Goal: Navigation & Orientation: Find specific page/section

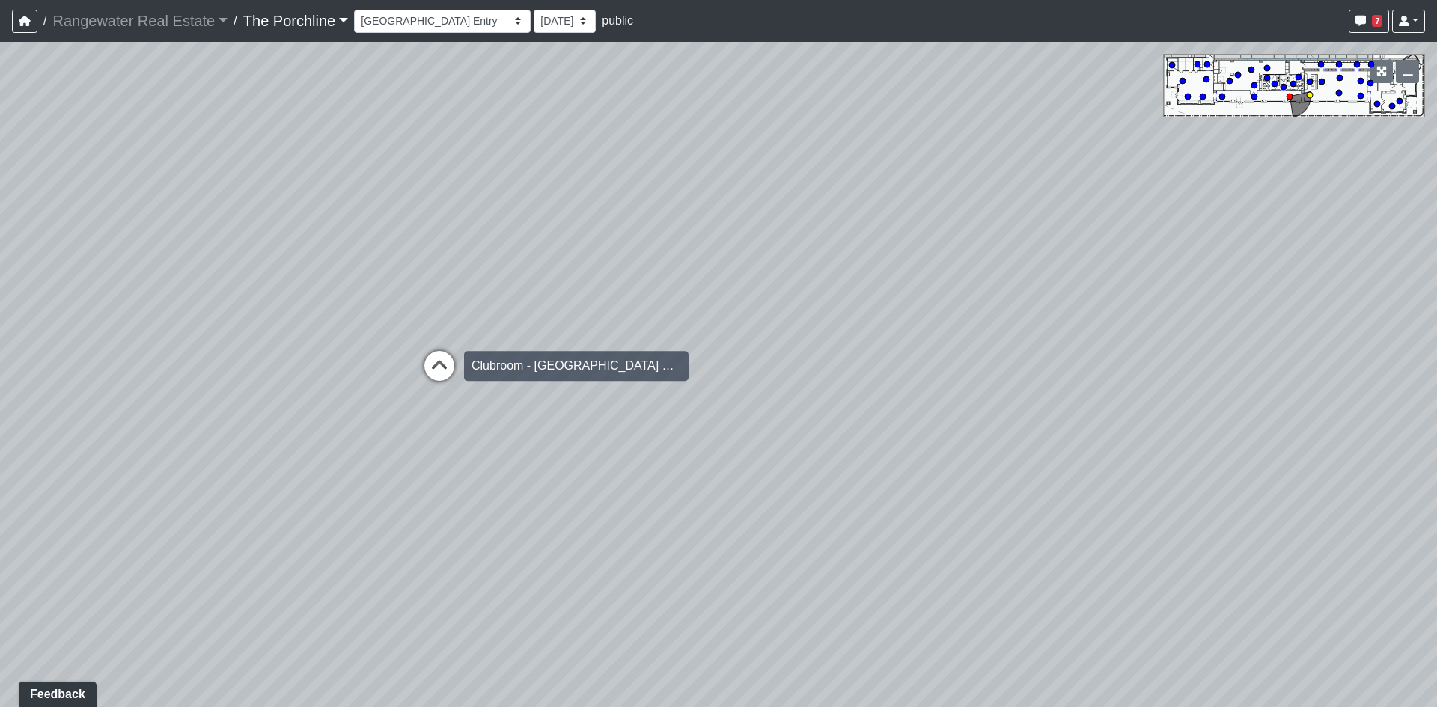
click at [442, 360] on icon at bounding box center [439, 373] width 45 height 45
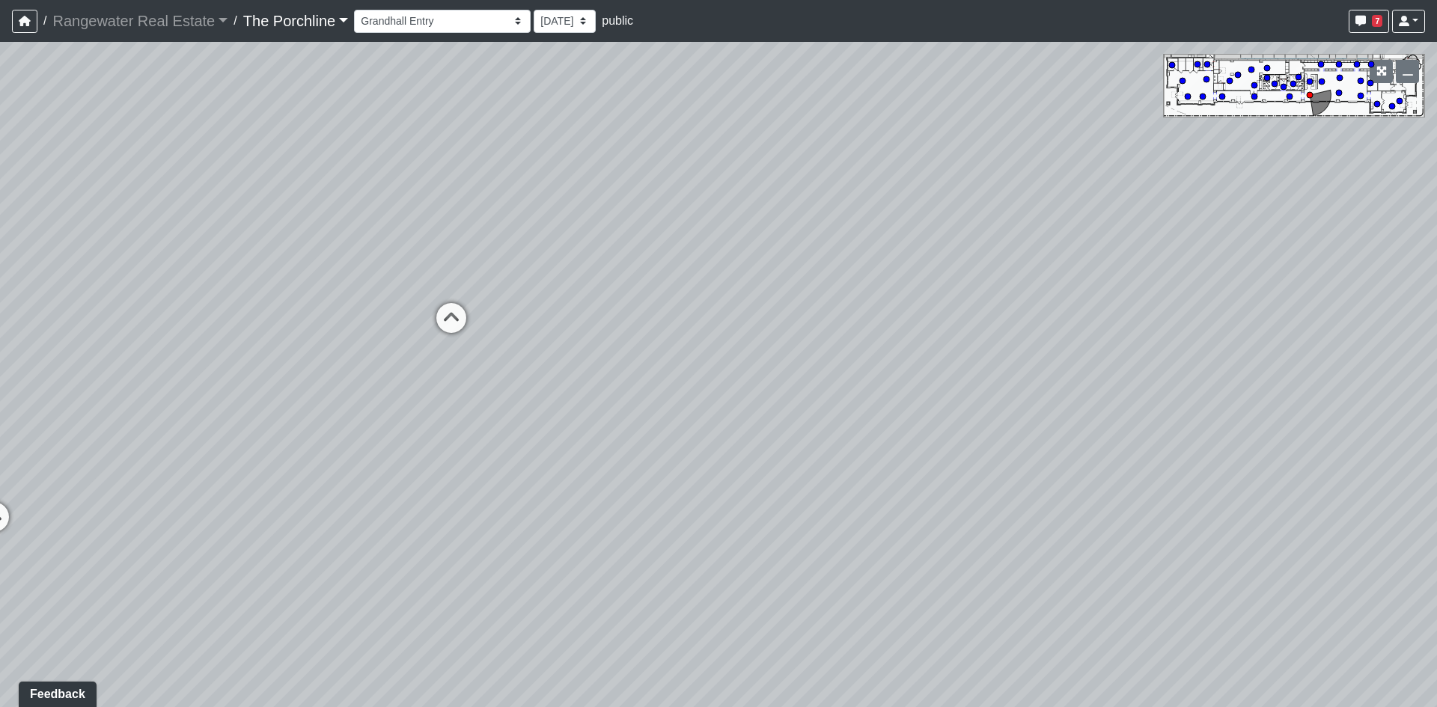
click at [368, 245] on div "Loading... Restrooms Hallway Loading... Clubroom - [GEOGRAPHIC_DATA] Entry Load…" at bounding box center [718, 374] width 1437 height 665
click at [451, 309] on icon at bounding box center [451, 325] width 45 height 45
click at [526, 311] on div "Loading... Entry" at bounding box center [533, 327] width 45 height 45
click at [531, 391] on icon at bounding box center [532, 404] width 45 height 45
click at [176, 210] on icon at bounding box center [175, 217] width 45 height 45
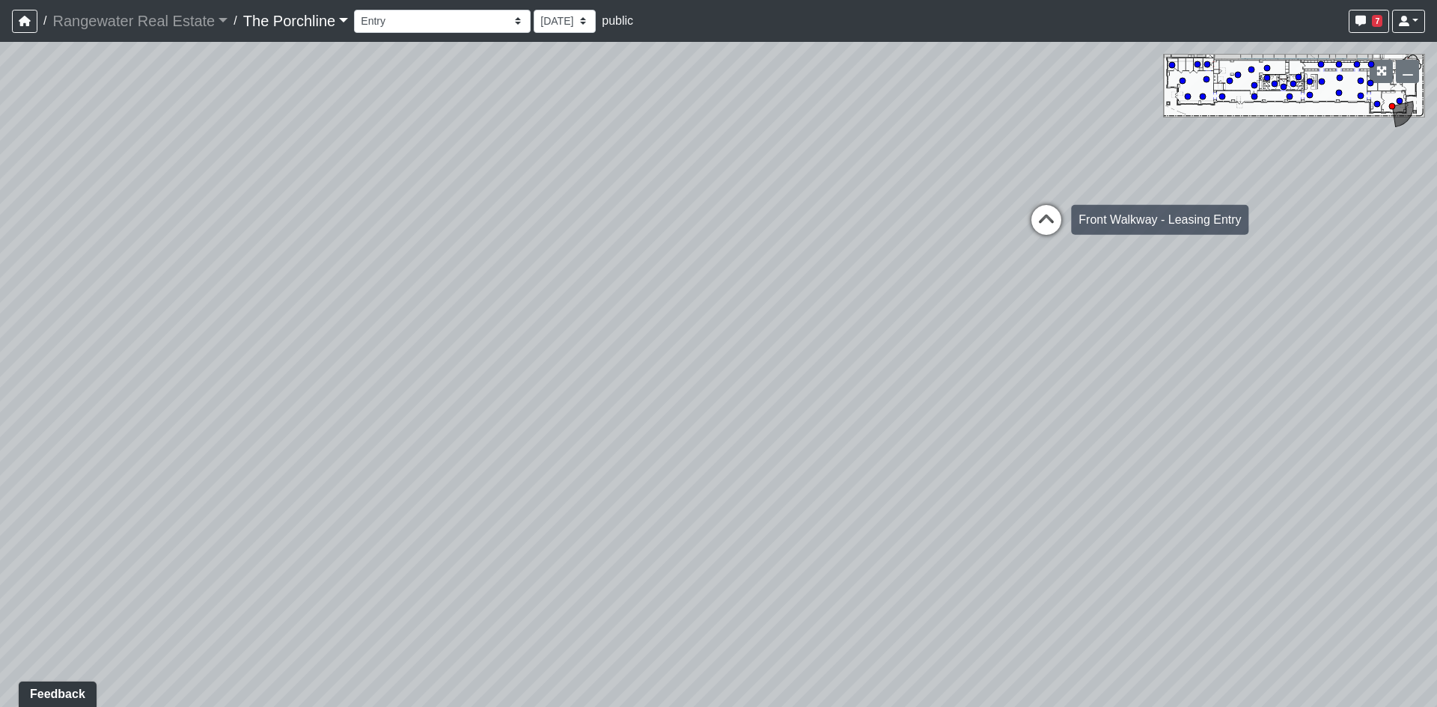
click at [1045, 219] on icon at bounding box center [1046, 227] width 45 height 45
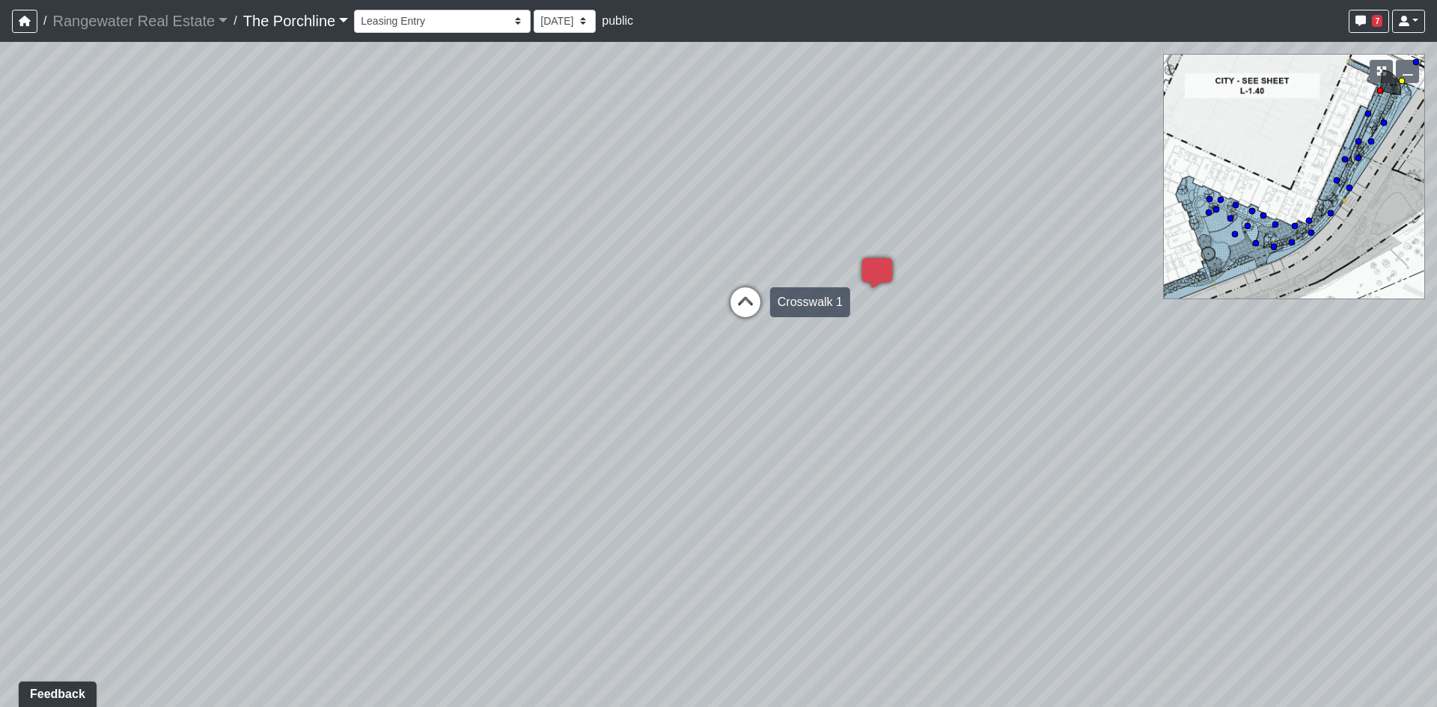
click at [755, 300] on icon at bounding box center [745, 309] width 45 height 45
click at [543, 302] on icon at bounding box center [552, 303] width 45 height 45
drag, startPoint x: 319, startPoint y: 302, endPoint x: 938, endPoint y: 252, distance: 621.6
click at [938, 252] on div "Loading... Restrooms Hallway Loading... Clubroom - [GEOGRAPHIC_DATA] Entry Load…" at bounding box center [718, 374] width 1437 height 665
drag, startPoint x: 418, startPoint y: 281, endPoint x: 1108, endPoint y: 295, distance: 689.4
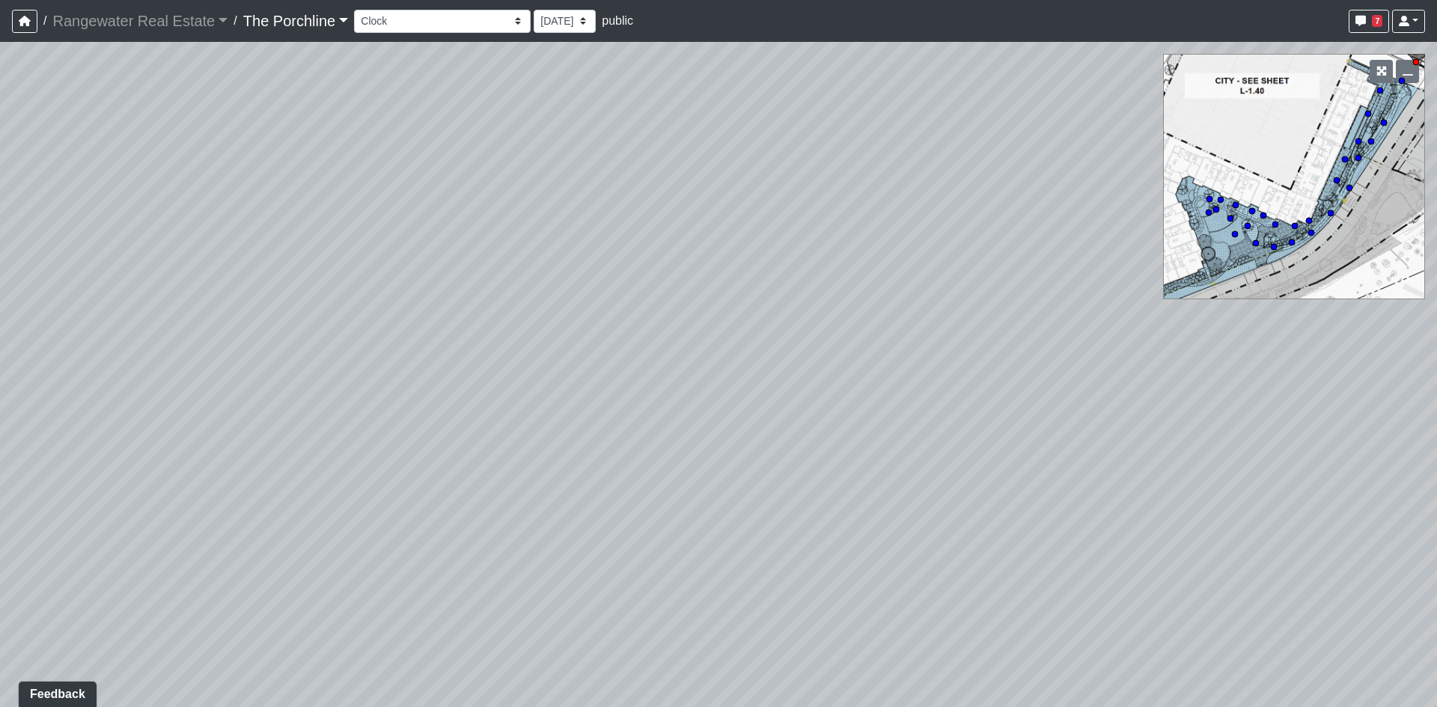
click at [1108, 295] on div "Loading... Restrooms Hallway Loading... Clubroom - [GEOGRAPHIC_DATA] Entry Load…" at bounding box center [718, 374] width 1437 height 665
drag, startPoint x: 534, startPoint y: 275, endPoint x: 998, endPoint y: 450, distance: 495.7
click at [998, 450] on div "Loading... Restrooms Hallway Loading... Clubroom - [GEOGRAPHIC_DATA] Entry Load…" at bounding box center [718, 374] width 1437 height 665
drag, startPoint x: 548, startPoint y: 313, endPoint x: 990, endPoint y: 480, distance: 473.0
click at [990, 480] on div "Loading... Restrooms Hallway Loading... Clubroom - [GEOGRAPHIC_DATA] Entry Load…" at bounding box center [718, 374] width 1437 height 665
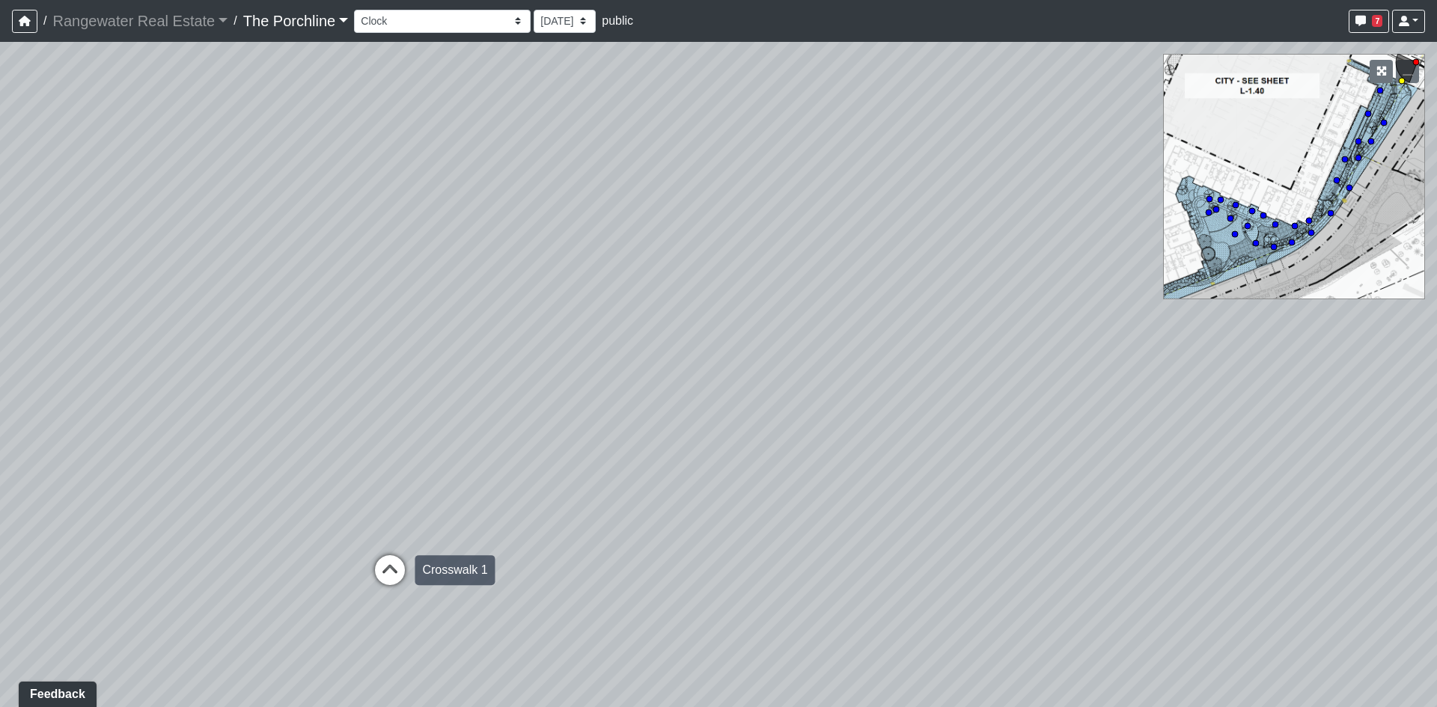
click at [388, 583] on icon at bounding box center [389, 577] width 45 height 45
click at [344, 519] on icon at bounding box center [353, 511] width 45 height 45
click at [439, 581] on icon at bounding box center [450, 583] width 45 height 45
drag, startPoint x: 369, startPoint y: 505, endPoint x: 448, endPoint y: 453, distance: 95.1
click at [448, 453] on div "Loading... Restrooms Hallway Loading... Clubroom - [GEOGRAPHIC_DATA] Entry Load…" at bounding box center [718, 374] width 1437 height 665
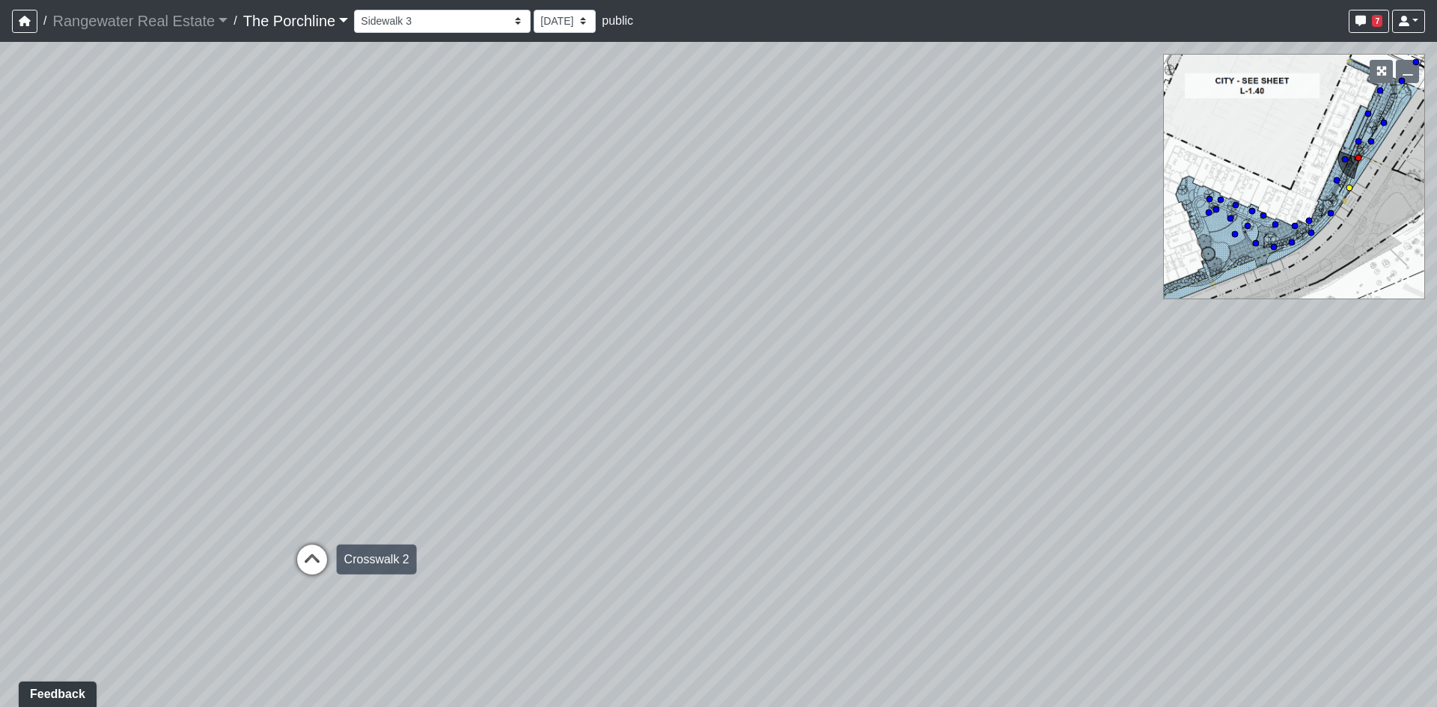
click at [311, 552] on icon at bounding box center [312, 567] width 45 height 45
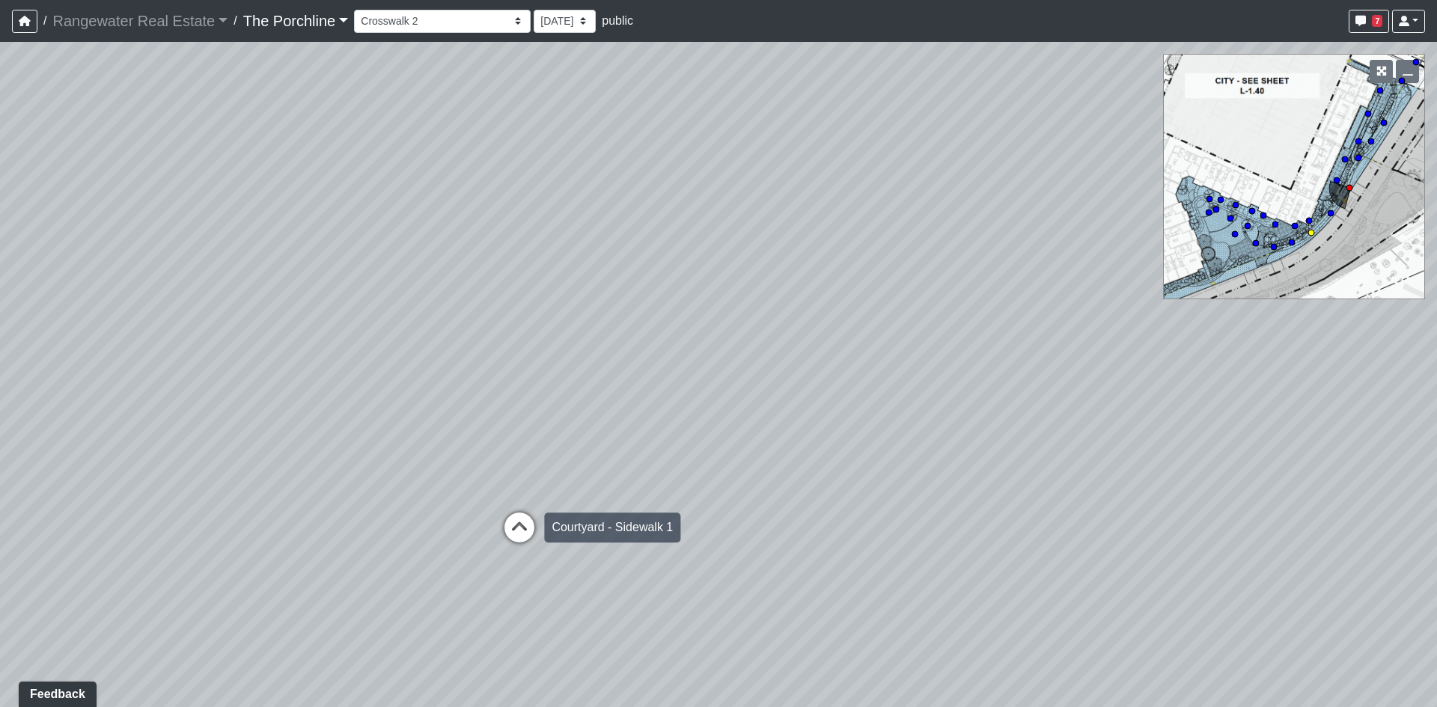
click at [528, 522] on icon at bounding box center [519, 535] width 45 height 45
drag, startPoint x: 893, startPoint y: 419, endPoint x: 488, endPoint y: 129, distance: 498.2
click at [488, 129] on div "Loading... Restrooms Hallway Loading... Clubroom - [GEOGRAPHIC_DATA] Entry Load…" at bounding box center [718, 374] width 1437 height 665
drag, startPoint x: 970, startPoint y: 445, endPoint x: 345, endPoint y: 302, distance: 641.0
click at [345, 302] on div "Loading... Restrooms Hallway Loading... Clubroom - [GEOGRAPHIC_DATA] Entry Load…" at bounding box center [718, 374] width 1437 height 665
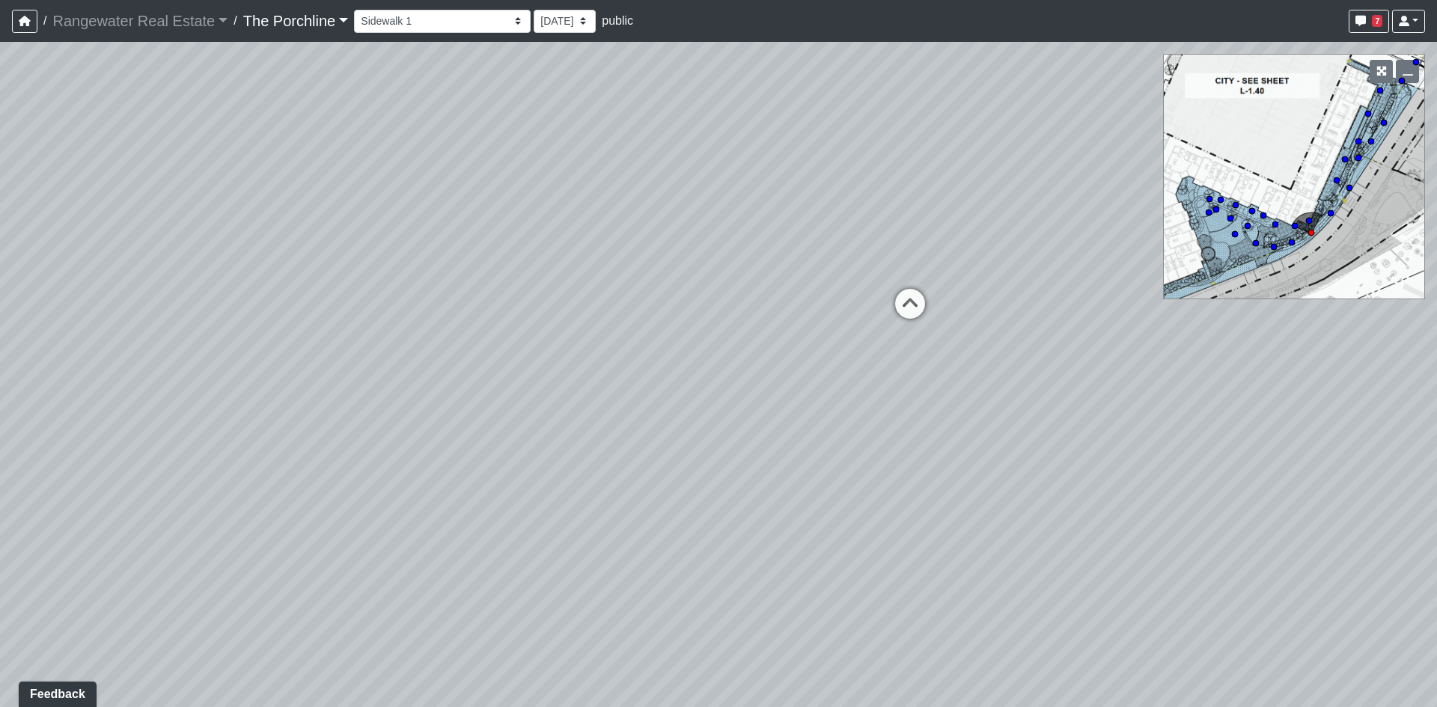
drag, startPoint x: 629, startPoint y: 397, endPoint x: 420, endPoint y: 581, distance: 279.4
click at [420, 581] on div "Loading... Restrooms Hallway Loading... Clubroom - [GEOGRAPHIC_DATA] Entry Load…" at bounding box center [718, 374] width 1437 height 665
drag, startPoint x: 870, startPoint y: 509, endPoint x: 1124, endPoint y: 558, distance: 258.3
click at [1124, 558] on div "Loading... Restrooms Hallway Loading... Clubroom - [GEOGRAPHIC_DATA] Entry Load…" at bounding box center [718, 374] width 1437 height 665
drag, startPoint x: 549, startPoint y: 560, endPoint x: 1311, endPoint y: 477, distance: 767.1
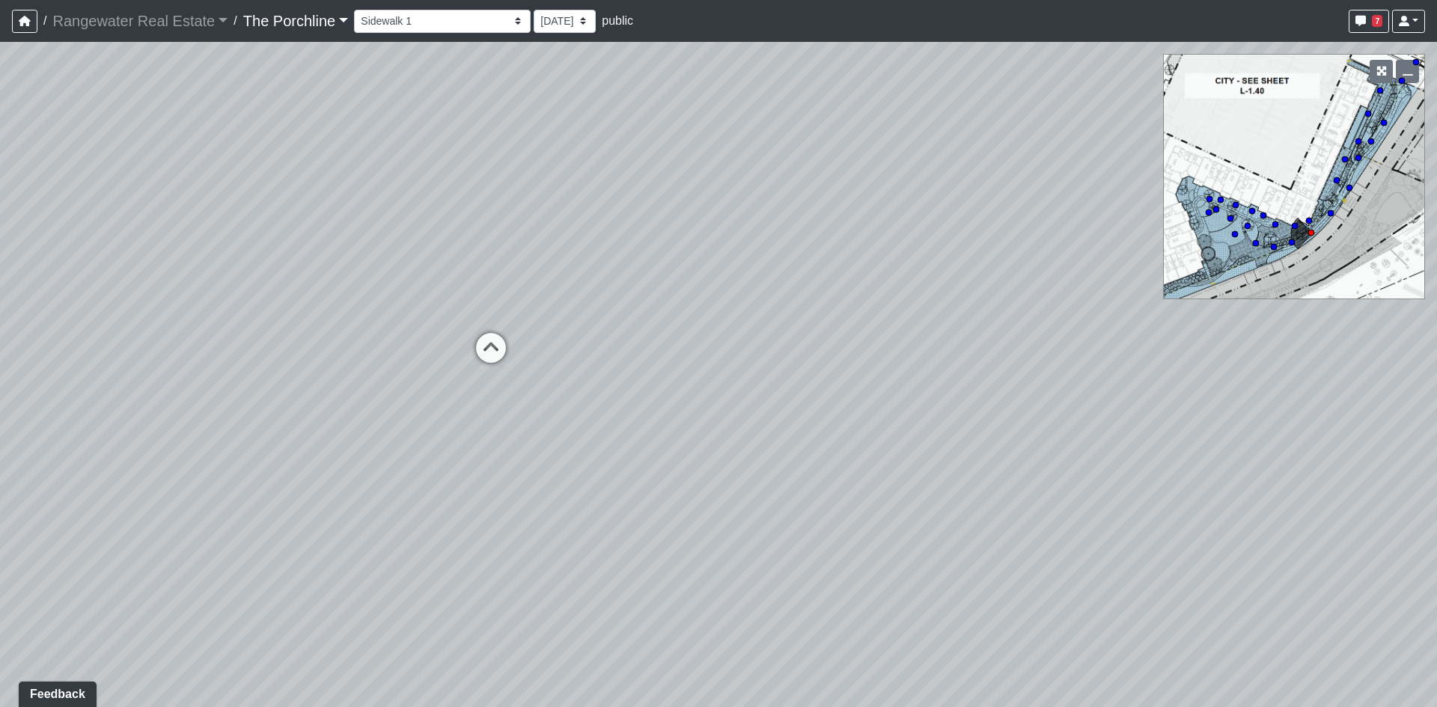
click at [1311, 477] on div "Loading... Restrooms Hallway Loading... Clubroom - [GEOGRAPHIC_DATA] Entry Load…" at bounding box center [718, 374] width 1437 height 665
click at [648, 328] on icon at bounding box center [644, 348] width 45 height 45
drag, startPoint x: 1126, startPoint y: 236, endPoint x: 644, endPoint y: 273, distance: 483.3
click at [644, 273] on div "Loading... Restrooms Hallway Loading... Clubroom - [GEOGRAPHIC_DATA] Entry Load…" at bounding box center [718, 374] width 1437 height 665
drag, startPoint x: 736, startPoint y: 266, endPoint x: 453, endPoint y: 492, distance: 362.7
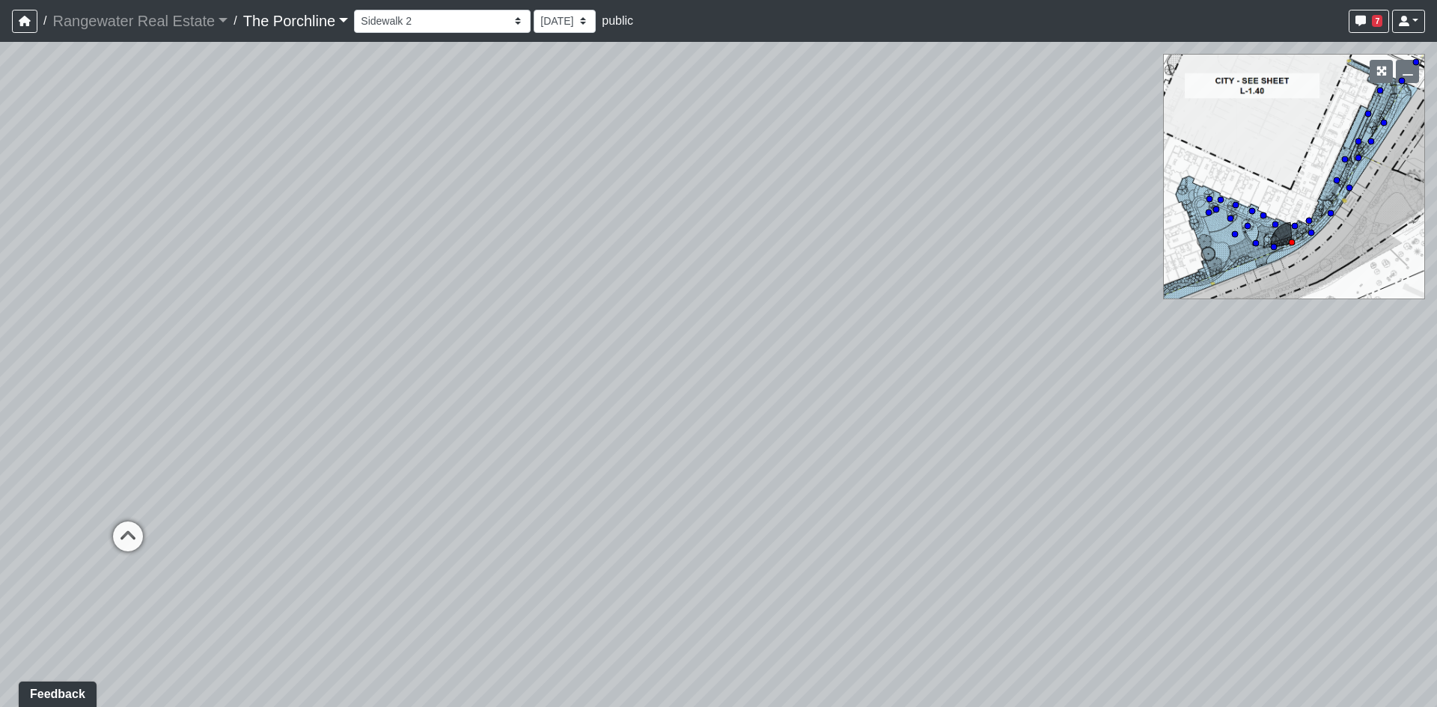
click at [453, 492] on div "Loading... Restrooms Hallway Loading... Clubroom - [GEOGRAPHIC_DATA] Entry Load…" at bounding box center [718, 374] width 1437 height 665
drag, startPoint x: 837, startPoint y: 504, endPoint x: 394, endPoint y: 486, distance: 443.4
click at [394, 486] on div "Loading... Restrooms Hallway Loading... Clubroom - [GEOGRAPHIC_DATA] Entry Load…" at bounding box center [718, 374] width 1437 height 665
drag, startPoint x: 854, startPoint y: 471, endPoint x: 405, endPoint y: 488, distance: 449.3
click at [405, 488] on div "Loading... Restrooms Hallway Loading... Clubroom - [GEOGRAPHIC_DATA] Entry Load…" at bounding box center [718, 374] width 1437 height 665
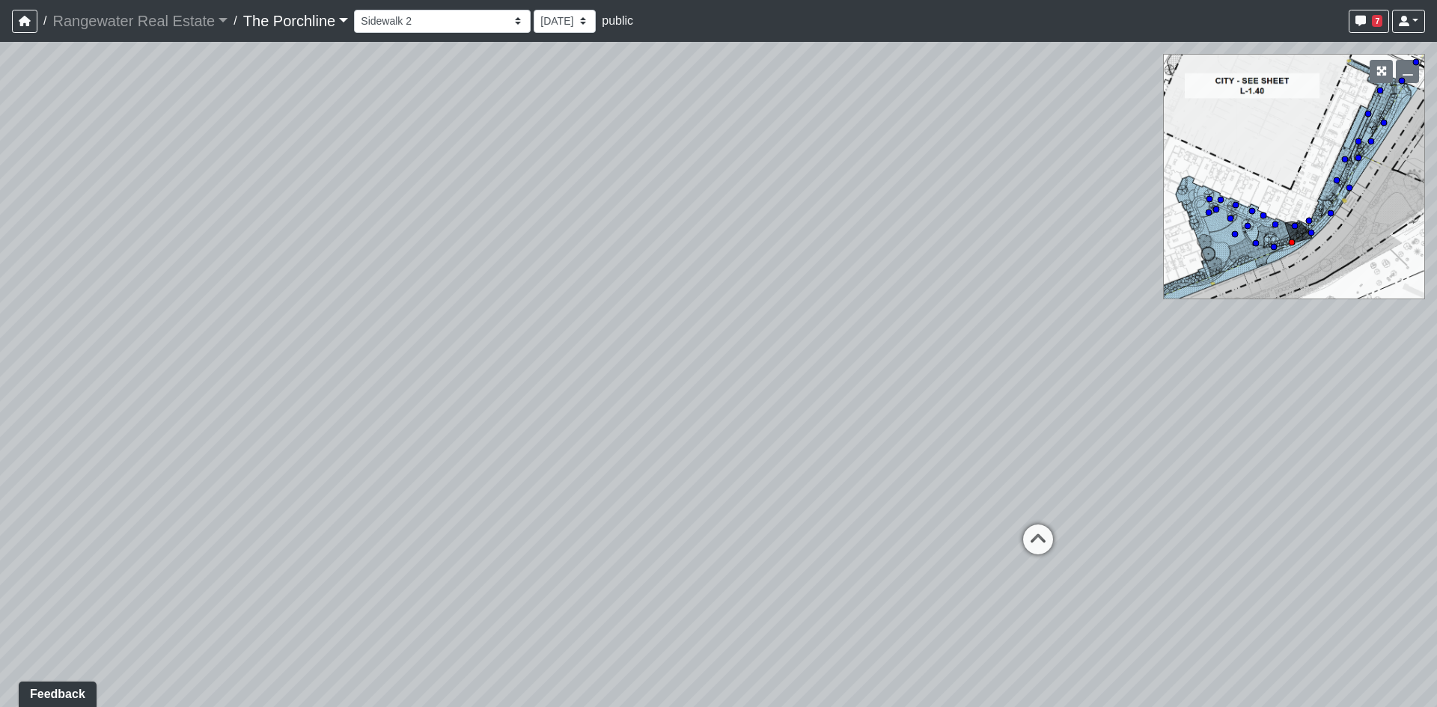
drag, startPoint x: 456, startPoint y: 495, endPoint x: 104, endPoint y: 516, distance: 352.4
click at [104, 516] on div "Loading... Restrooms Hallway Loading... Clubroom - [GEOGRAPHIC_DATA] Entry Load…" at bounding box center [718, 374] width 1437 height 665
click at [1038, 530] on icon at bounding box center [1035, 544] width 45 height 45
drag, startPoint x: 516, startPoint y: 545, endPoint x: 1102, endPoint y: 426, distance: 597.9
click at [1102, 426] on div "Loading... Restrooms Hallway Loading... Clubroom - [GEOGRAPHIC_DATA] Entry Load…" at bounding box center [718, 374] width 1437 height 665
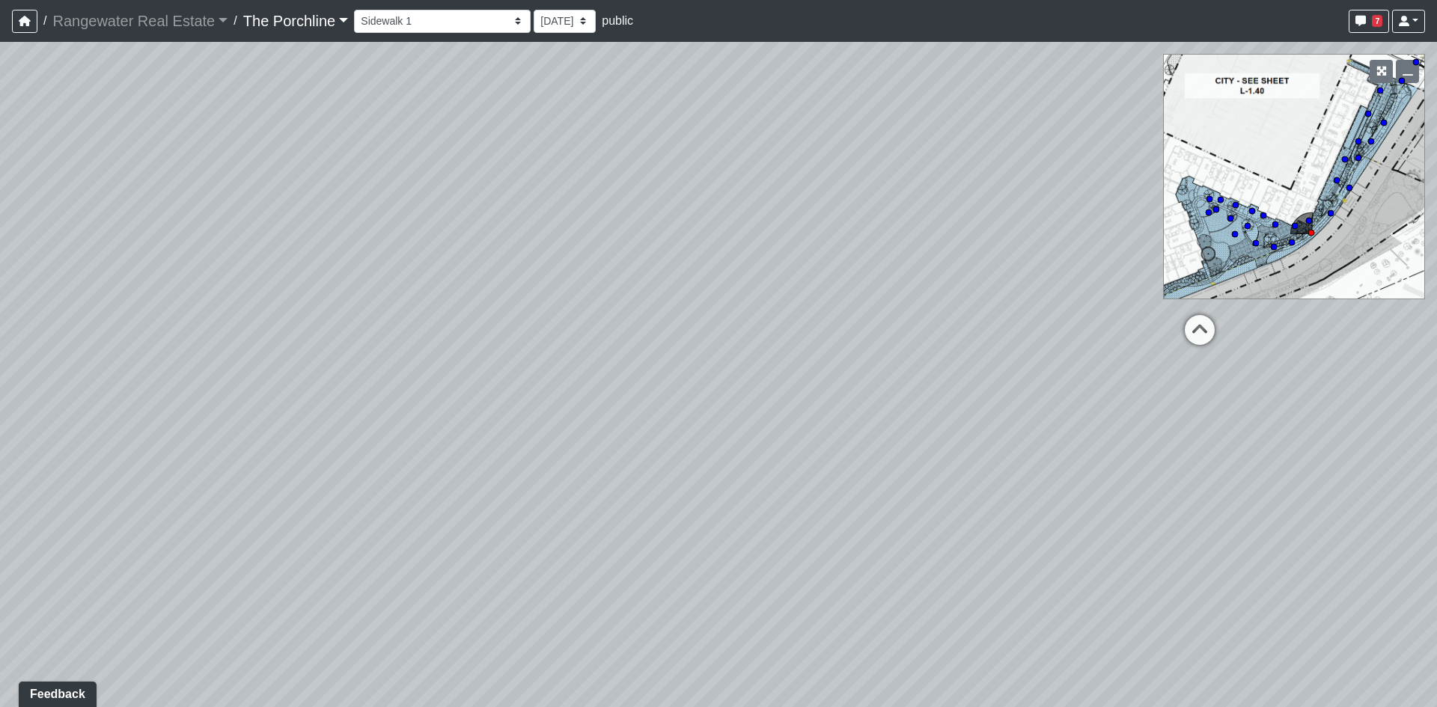
drag, startPoint x: 597, startPoint y: 537, endPoint x: 1165, endPoint y: 471, distance: 571.8
click at [1165, 471] on div "Loading... Restrooms Hallway Loading... Clubroom - [GEOGRAPHIC_DATA] Entry Load…" at bounding box center [718, 374] width 1437 height 665
drag, startPoint x: 1063, startPoint y: 450, endPoint x: 870, endPoint y: 518, distance: 205.2
click at [870, 518] on div "Loading... Restrooms Hallway Loading... Clubroom - [GEOGRAPHIC_DATA] Entry Load…" at bounding box center [718, 374] width 1437 height 665
drag, startPoint x: 870, startPoint y: 518, endPoint x: 154, endPoint y: 683, distance: 734.3
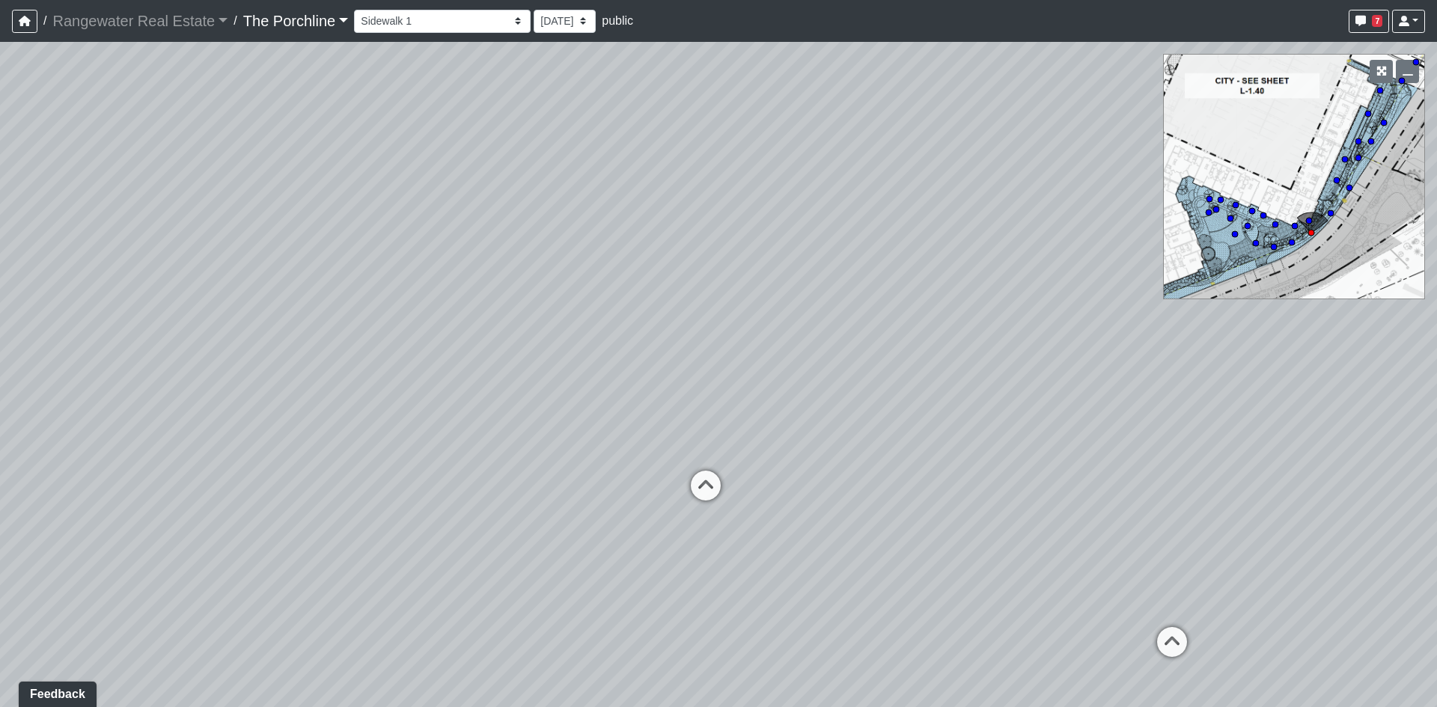
click at [154, 683] on div "Loading... Restrooms Hallway Loading... Clubroom - [GEOGRAPHIC_DATA] Entry Load…" at bounding box center [718, 374] width 1437 height 665
drag, startPoint x: 1375, startPoint y: 197, endPoint x: 1295, endPoint y: 299, distance: 129.5
click at [1295, 299] on div "Loading... Restrooms Hallway Loading... Clubroom - [GEOGRAPHIC_DATA] Entry Load…" at bounding box center [718, 374] width 1437 height 665
click at [1384, 125] on circle at bounding box center [1384, 123] width 6 height 6
click at [1402, 85] on icon at bounding box center [1401, 80] width 7 height 7
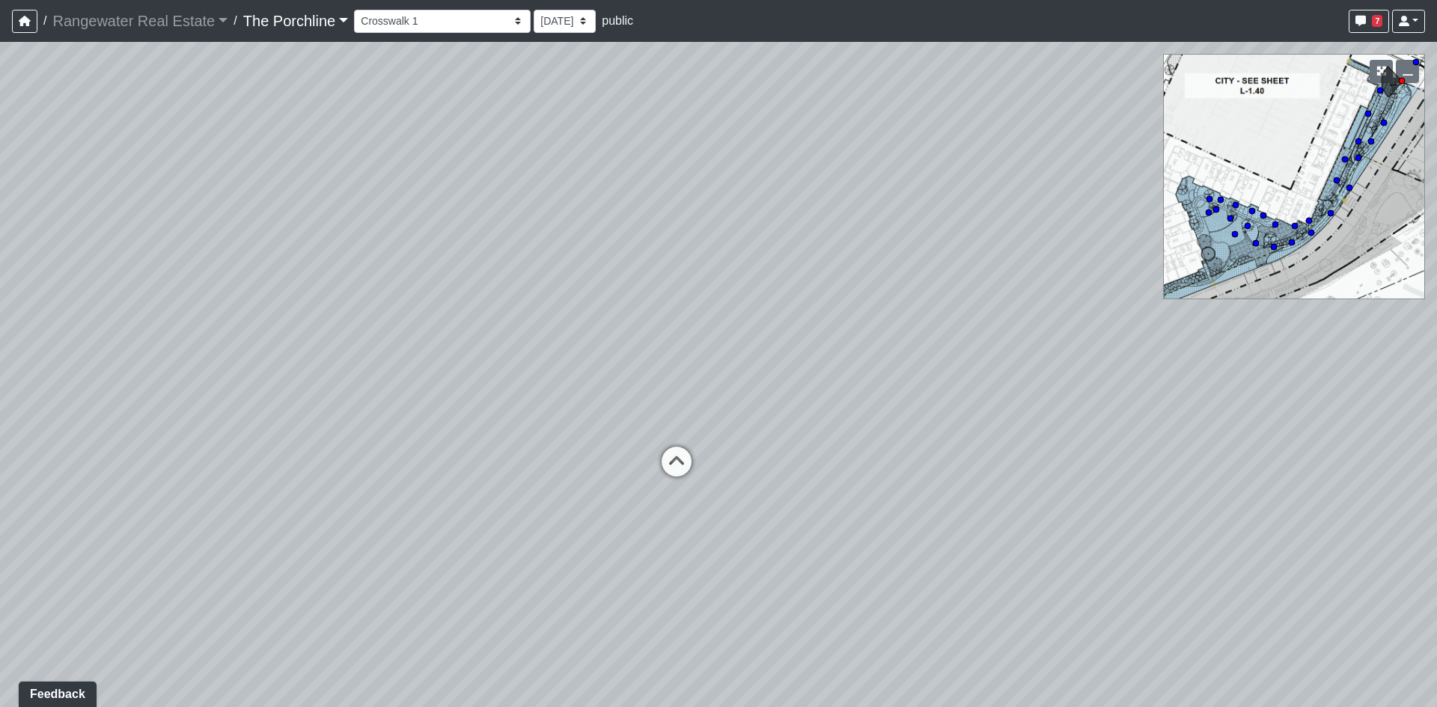
drag, startPoint x: 1197, startPoint y: 389, endPoint x: 638, endPoint y: 485, distance: 567.9
click at [638, 485] on div "Loading... Restrooms Hallway Loading... Clubroom - [GEOGRAPHIC_DATA] Entry Load…" at bounding box center [718, 374] width 1437 height 665
drag, startPoint x: 944, startPoint y: 479, endPoint x: 446, endPoint y: 410, distance: 502.4
click at [446, 410] on div "Loading... Restrooms Hallway Loading... Clubroom - [GEOGRAPHIC_DATA] Entry Load…" at bounding box center [718, 374] width 1437 height 665
click at [1324, 543] on icon at bounding box center [1338, 556] width 45 height 45
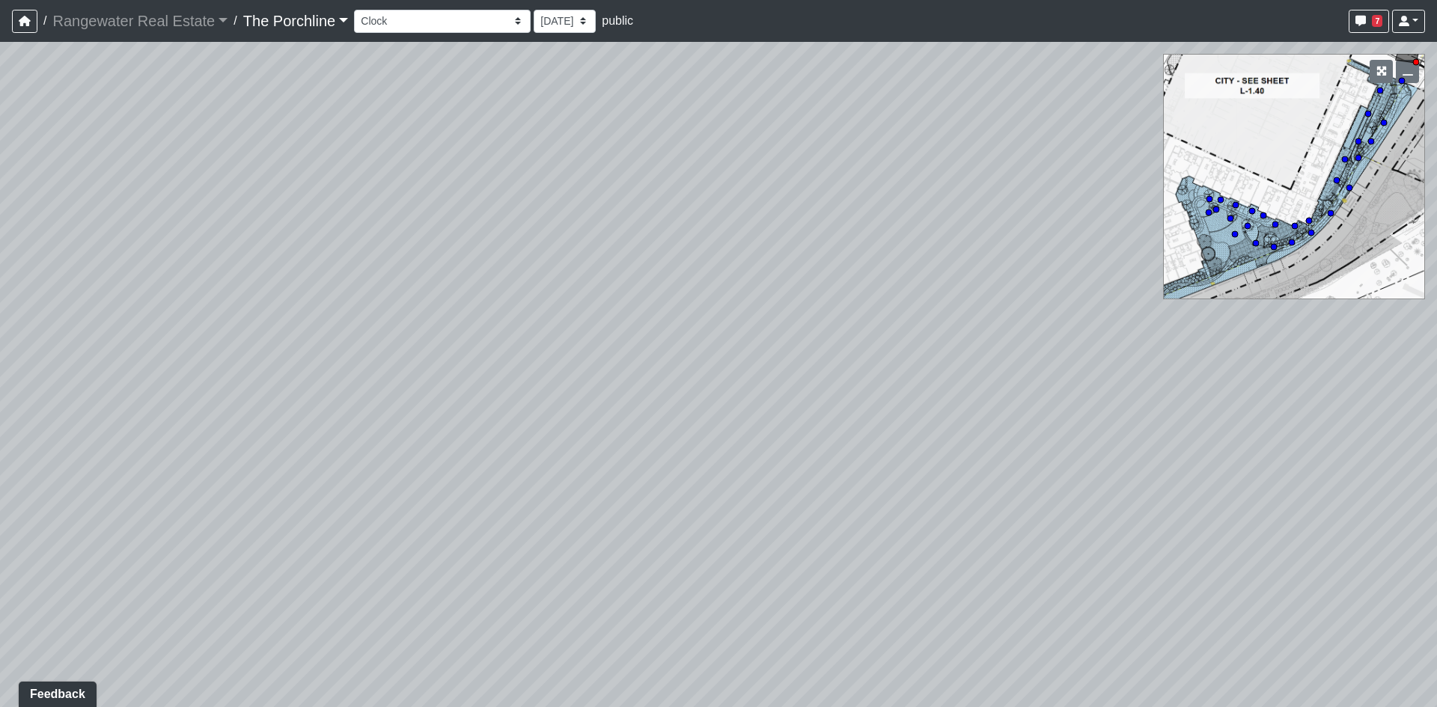
drag, startPoint x: 669, startPoint y: 455, endPoint x: 1331, endPoint y: 454, distance: 661.5
click at [1331, 454] on div "Loading... Restrooms Hallway Loading... Clubroom - [GEOGRAPHIC_DATA] Entry Load…" at bounding box center [718, 374] width 1437 height 665
drag, startPoint x: 245, startPoint y: 322, endPoint x: 320, endPoint y: 330, distance: 75.3
click at [320, 330] on div "Loading... Restrooms Hallway Loading... Clubroom - [GEOGRAPHIC_DATA] Entry Load…" at bounding box center [718, 374] width 1437 height 665
click at [1081, 503] on div "Loading... Restrooms Hallway Loading... Clubroom - [GEOGRAPHIC_DATA] Entry Load…" at bounding box center [718, 374] width 1437 height 665
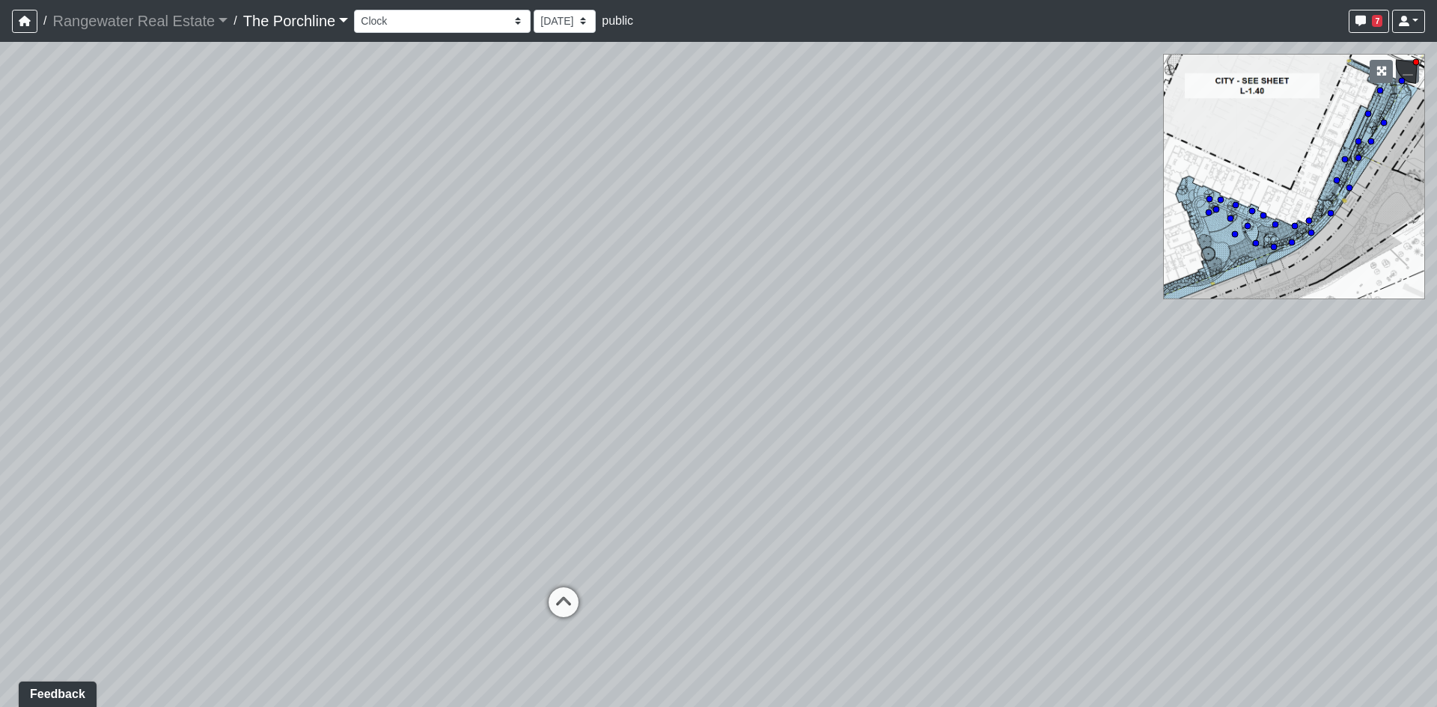
drag, startPoint x: 1081, startPoint y: 503, endPoint x: 1000, endPoint y: 516, distance: 81.9
click at [1000, 516] on div "Loading... Restrooms Hallway Loading... Clubroom - [GEOGRAPHIC_DATA] Entry Load…" at bounding box center [718, 374] width 1437 height 665
click at [576, 614] on icon at bounding box center [563, 609] width 45 height 45
click at [1024, 631] on icon at bounding box center [1040, 639] width 45 height 45
drag, startPoint x: 1059, startPoint y: 533, endPoint x: 721, endPoint y: 290, distance: 416.0
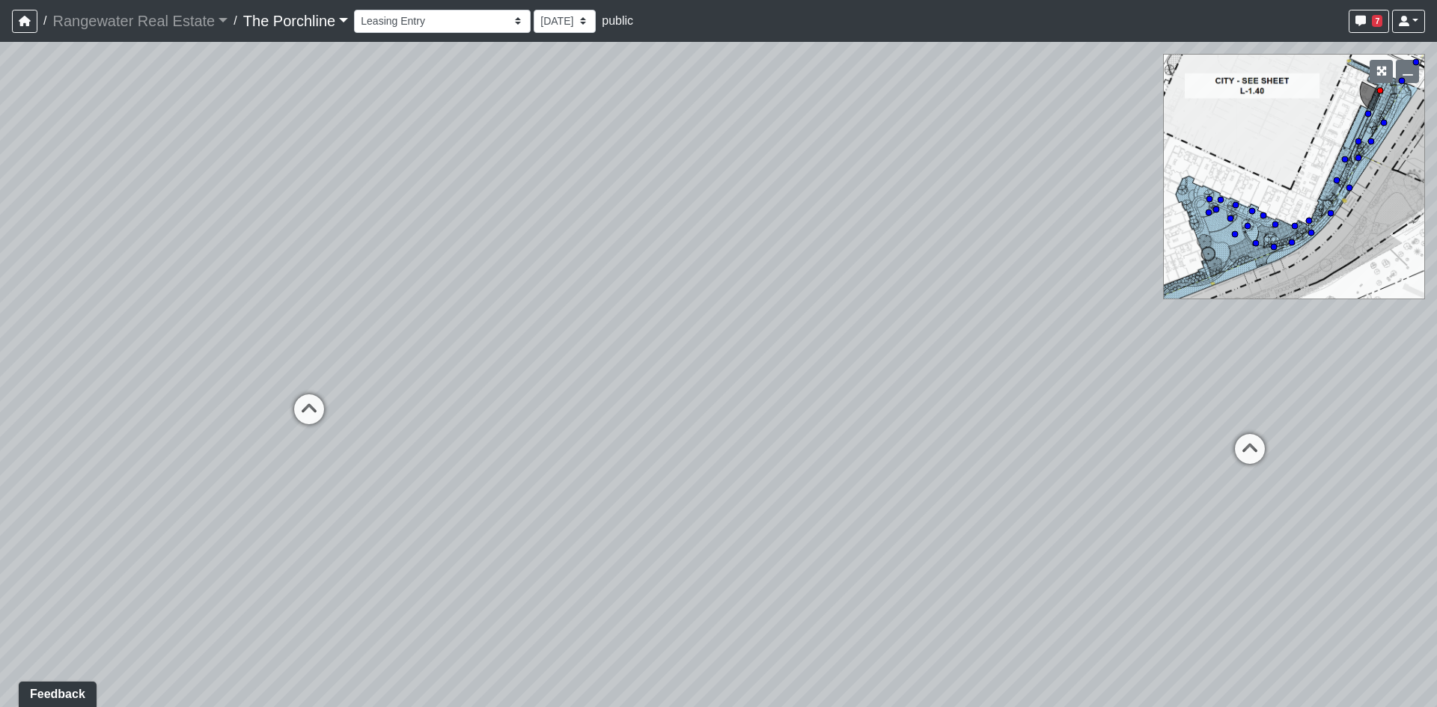
click at [721, 290] on div "Loading... Restrooms Hallway Loading... Clubroom - [GEOGRAPHIC_DATA] Entry Load…" at bounding box center [718, 374] width 1437 height 665
click at [1127, 427] on icon at bounding box center [1133, 427] width 45 height 45
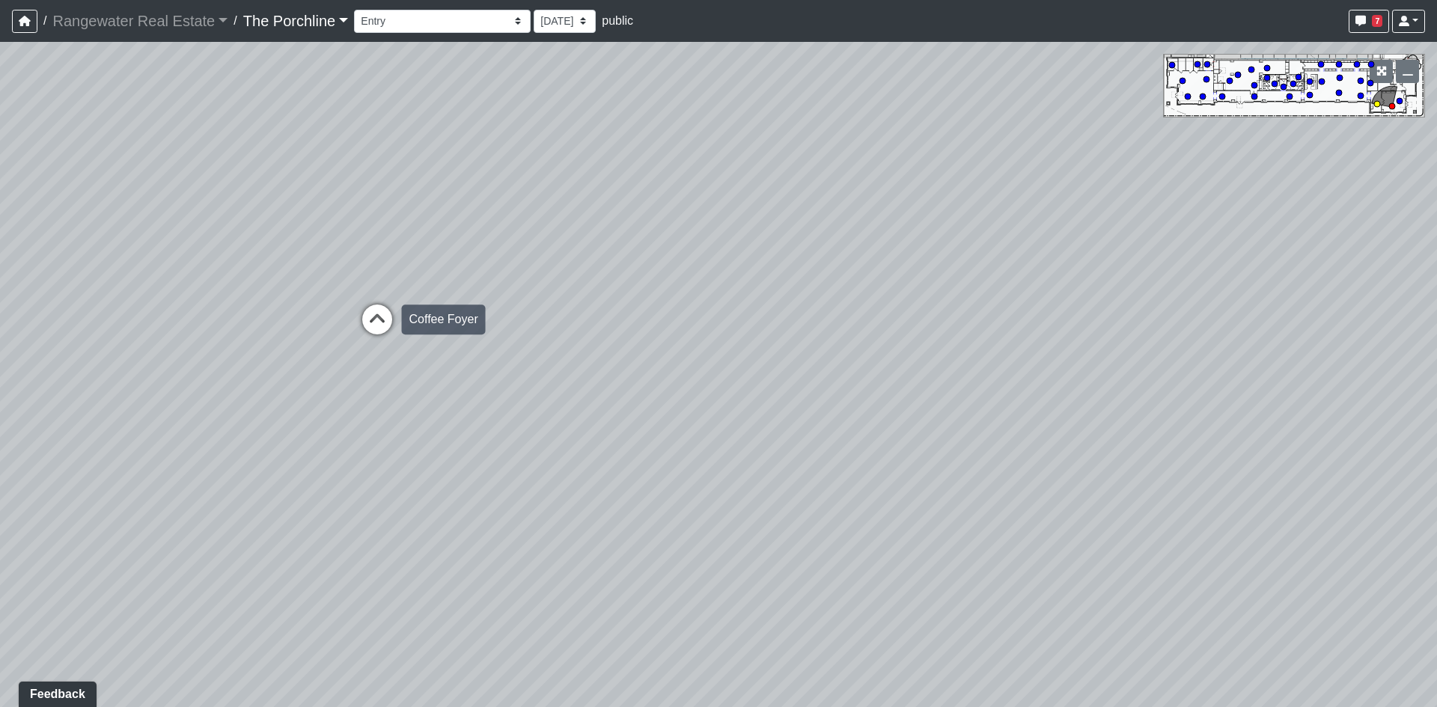
click at [369, 315] on icon at bounding box center [377, 327] width 45 height 45
click at [583, 537] on icon at bounding box center [591, 532] width 45 height 45
drag, startPoint x: 456, startPoint y: 414, endPoint x: 747, endPoint y: 575, distance: 333.0
click at [747, 575] on div "Loading... Restrooms Hallway Loading... Clubroom - [GEOGRAPHIC_DATA] Entry Load…" at bounding box center [718, 374] width 1437 height 665
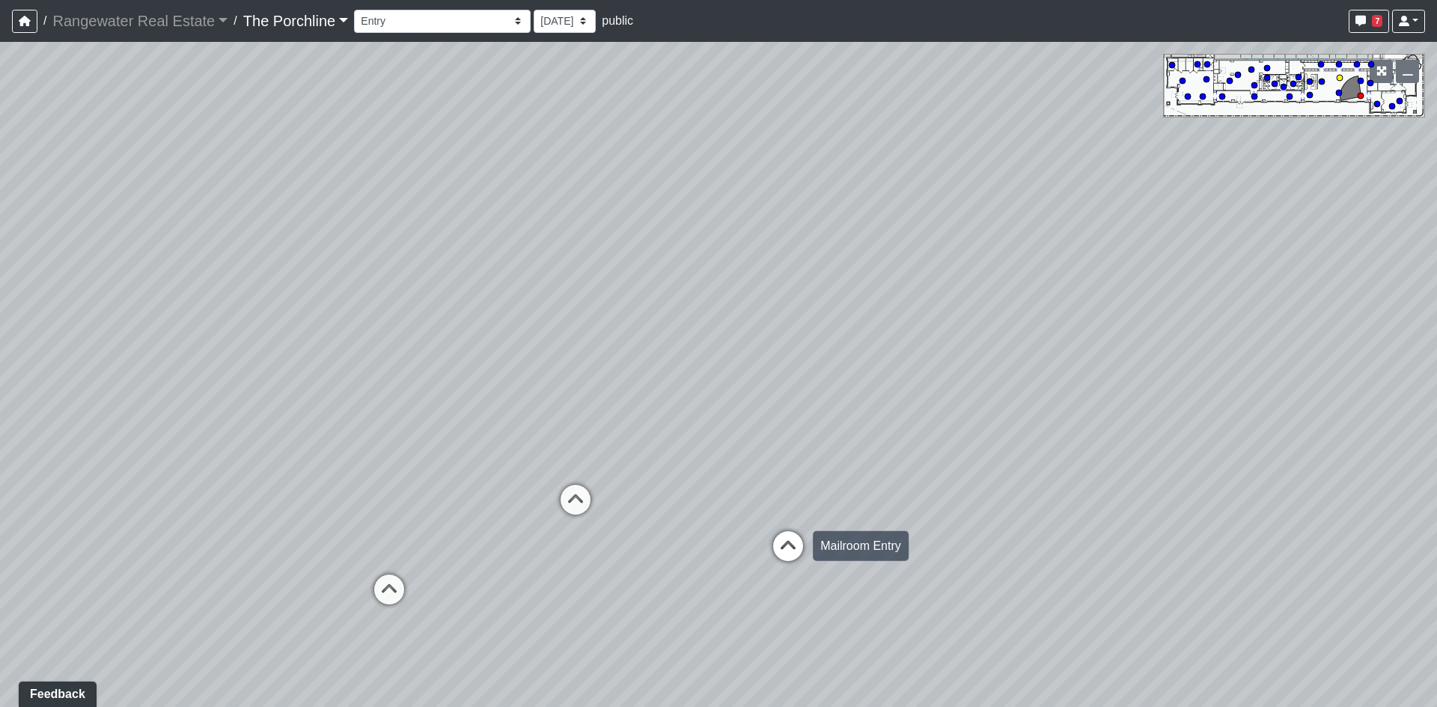
click at [774, 536] on icon at bounding box center [788, 553] width 45 height 45
click at [774, 536] on div "Loading... Restrooms Hallway Loading... Clubroom - [GEOGRAPHIC_DATA] Entry Load…" at bounding box center [718, 374] width 1437 height 665
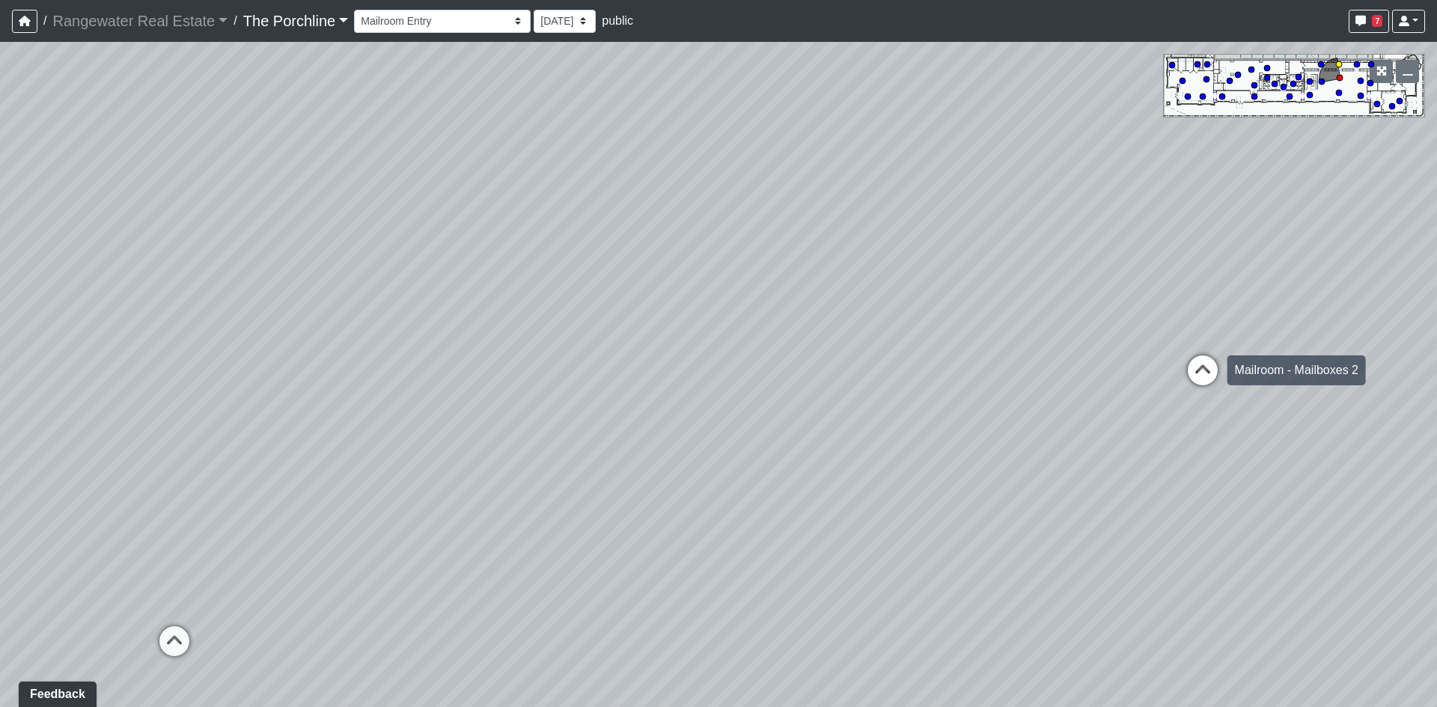
click at [1195, 364] on icon at bounding box center [1202, 377] width 45 height 45
drag, startPoint x: 1042, startPoint y: 435, endPoint x: 20, endPoint y: 46, distance: 1093.1
click at [1, 46] on div "Loading... Restrooms Hallway Loading... Clubroom - [GEOGRAPHIC_DATA] Entry Load…" at bounding box center [718, 374] width 1437 height 665
drag, startPoint x: 813, startPoint y: 262, endPoint x: 106, endPoint y: 203, distance: 709.6
click at [106, 203] on div "Loading... Restrooms Hallway Loading... Clubroom - [GEOGRAPHIC_DATA] Entry Load…" at bounding box center [718, 374] width 1437 height 665
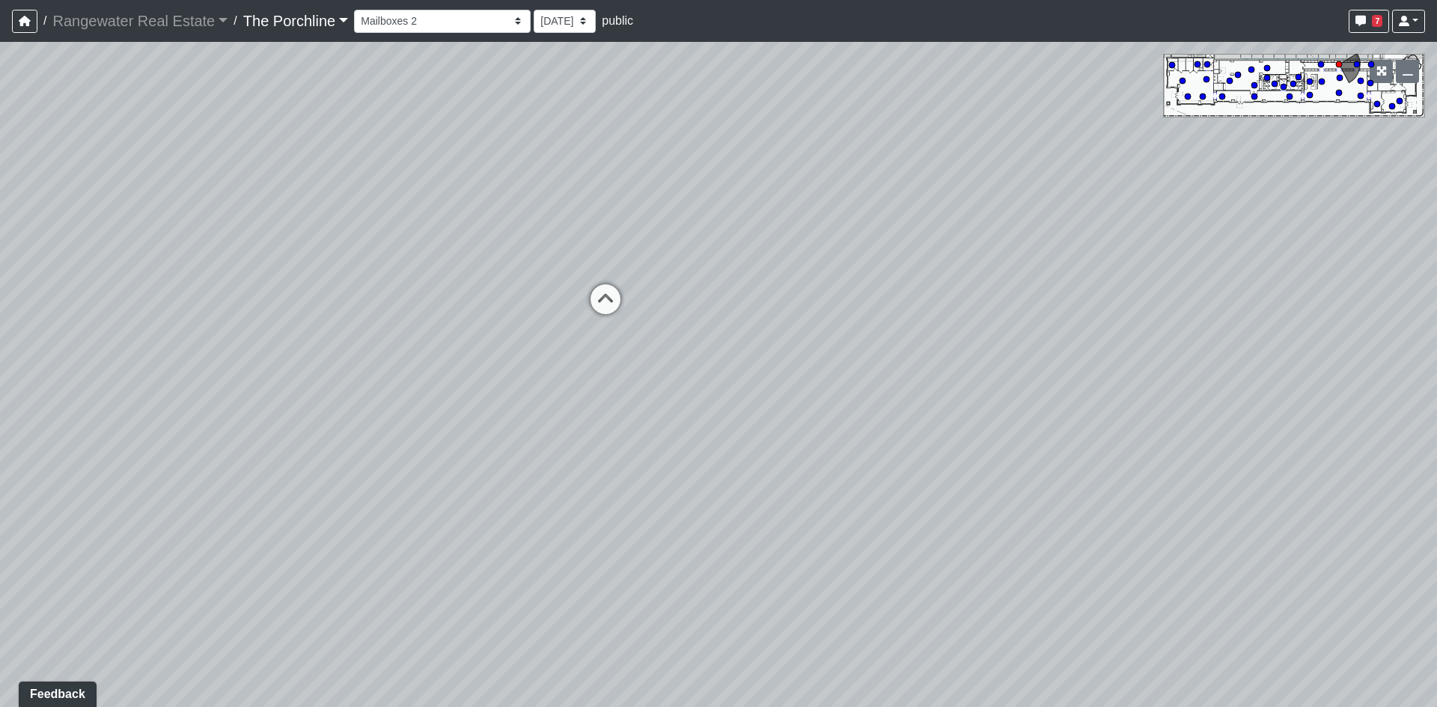
drag, startPoint x: 549, startPoint y: 158, endPoint x: 42, endPoint y: 317, distance: 531.8
click at [42, 317] on div "Loading... Restrooms Hallway Loading... Clubroom - [GEOGRAPHIC_DATA] Entry Load…" at bounding box center [718, 374] width 1437 height 665
drag, startPoint x: 492, startPoint y: 398, endPoint x: 0, endPoint y: 289, distance: 503.7
click at [0, 289] on div "Loading... Restrooms Hallway Loading... Clubroom - [GEOGRAPHIC_DATA] Entry Load…" at bounding box center [718, 374] width 1437 height 665
click at [998, 274] on icon at bounding box center [988, 288] width 45 height 45
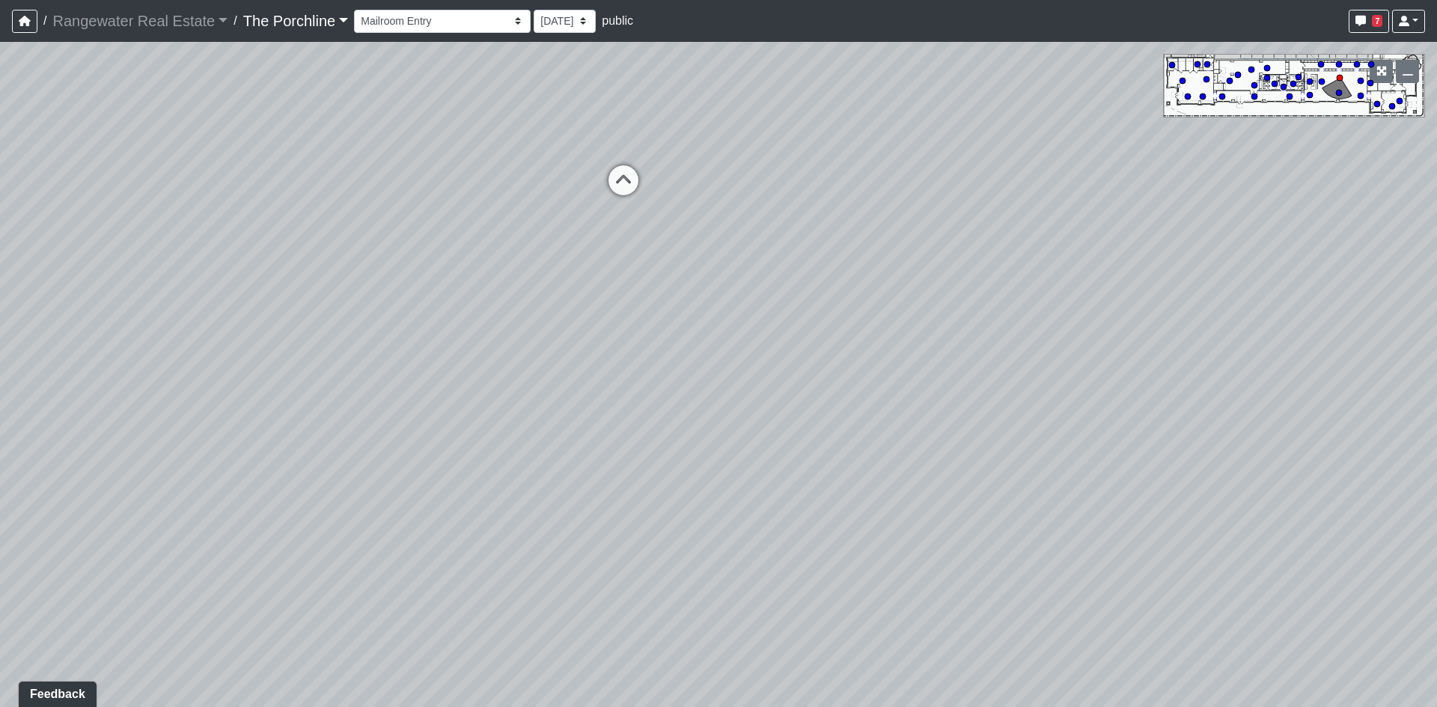
drag, startPoint x: 1152, startPoint y: 285, endPoint x: 524, endPoint y: 241, distance: 630.2
click at [524, 241] on div "Loading... Restrooms Hallway Loading... Clubroom - [GEOGRAPHIC_DATA] Entry Load…" at bounding box center [718, 374] width 1437 height 665
drag, startPoint x: 880, startPoint y: 217, endPoint x: 516, endPoint y: 387, distance: 401.4
click at [516, 387] on div "Loading... Restrooms Hallway Loading... Clubroom - [GEOGRAPHIC_DATA] Entry Load…" at bounding box center [718, 374] width 1437 height 665
click at [359, 382] on icon at bounding box center [371, 381] width 45 height 45
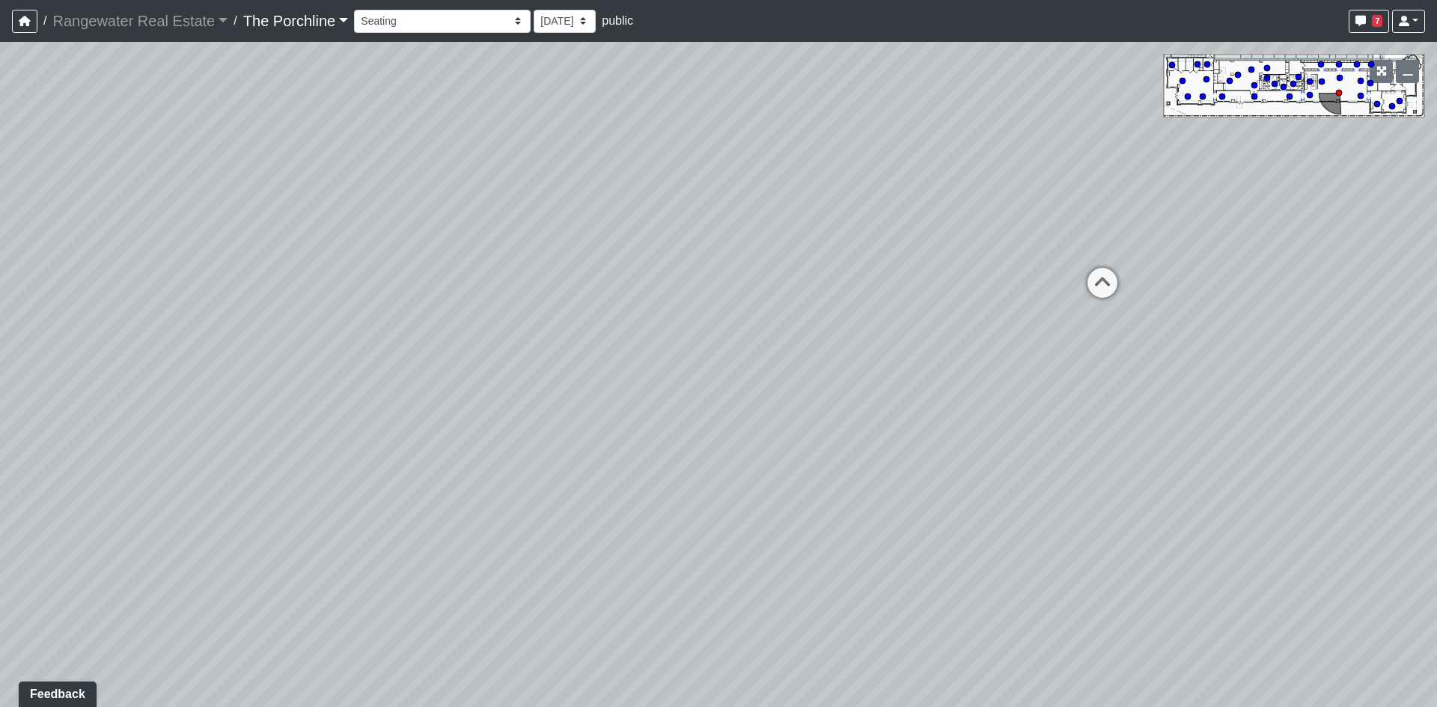
click at [359, 382] on div "Loading... Restrooms Hallway Loading... Clubroom - [GEOGRAPHIC_DATA] Entry Load…" at bounding box center [718, 374] width 1437 height 665
click at [1107, 291] on icon at bounding box center [1102, 290] width 45 height 45
drag, startPoint x: 1266, startPoint y: 257, endPoint x: 691, endPoint y: 464, distance: 611.7
click at [691, 464] on div "Loading... Restrooms Hallway Loading... Clubroom - [GEOGRAPHIC_DATA] Entry Load…" at bounding box center [718, 374] width 1437 height 665
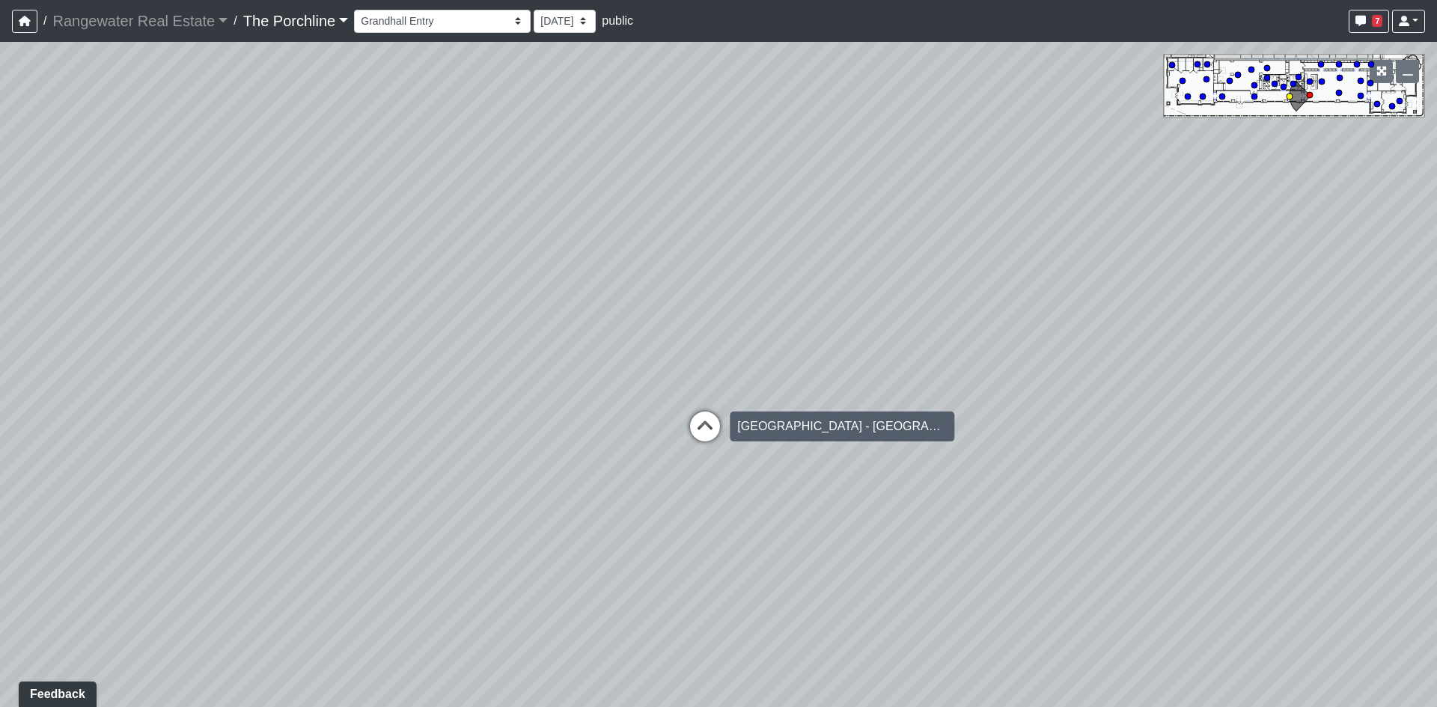
click at [701, 423] on icon at bounding box center [704, 434] width 45 height 45
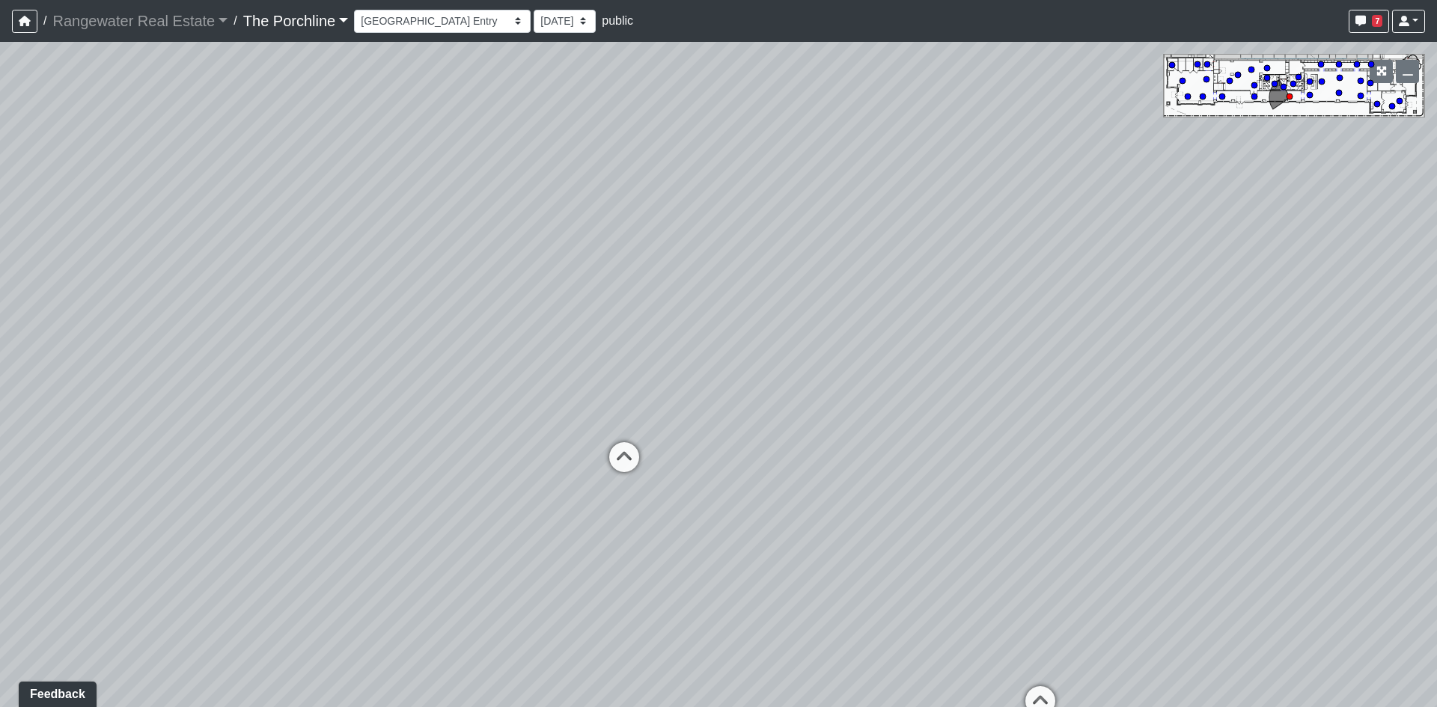
drag, startPoint x: 907, startPoint y: 300, endPoint x: 740, endPoint y: 349, distance: 174.0
click at [740, 349] on div "Loading... Restrooms Hallway Loading... Clubroom - [GEOGRAPHIC_DATA] Entry Load…" at bounding box center [718, 374] width 1437 height 665
click at [613, 448] on icon at bounding box center [624, 463] width 45 height 45
drag, startPoint x: 1223, startPoint y: 546, endPoint x: 1194, endPoint y: 522, distance: 38.2
click at [1221, 524] on div "Loading... Restrooms Hallway Loading... Clubroom - [GEOGRAPHIC_DATA] Entry Load…" at bounding box center [718, 374] width 1437 height 665
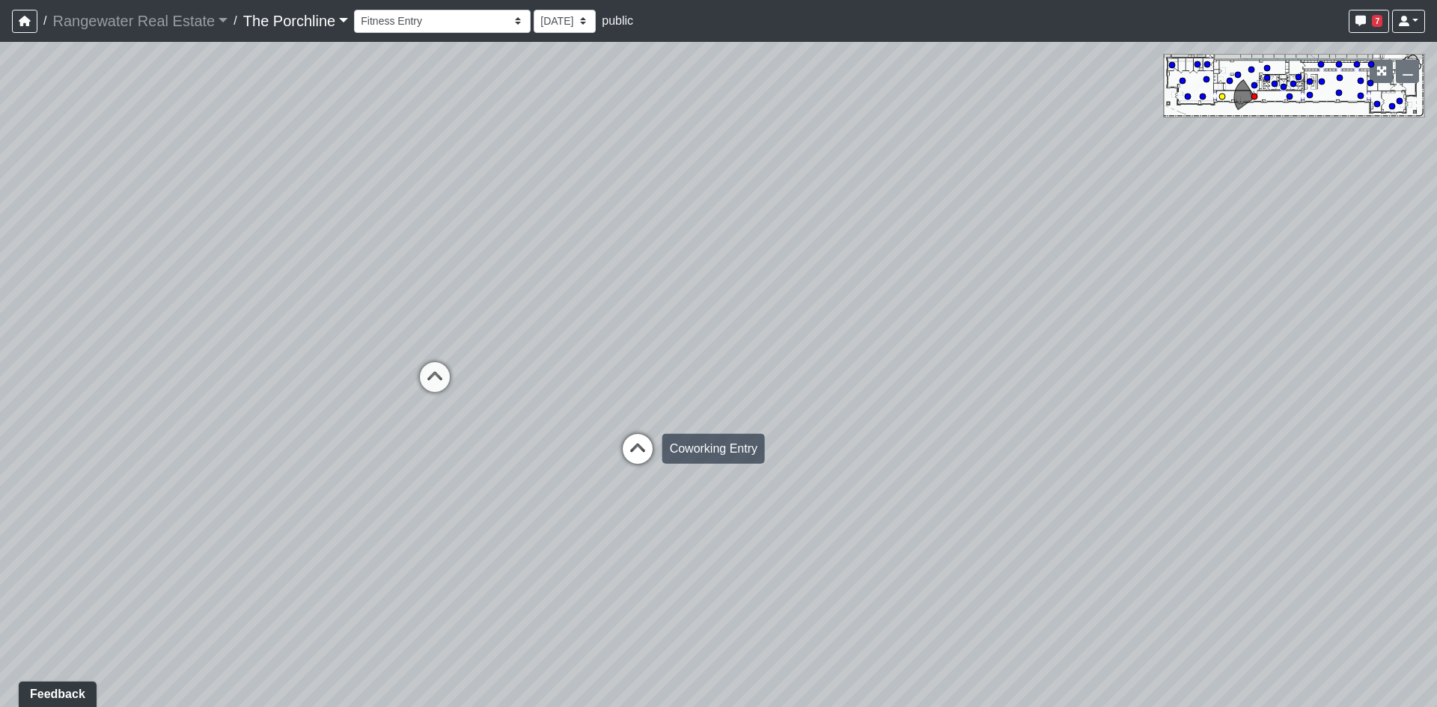
click at [643, 443] on icon at bounding box center [637, 456] width 45 height 45
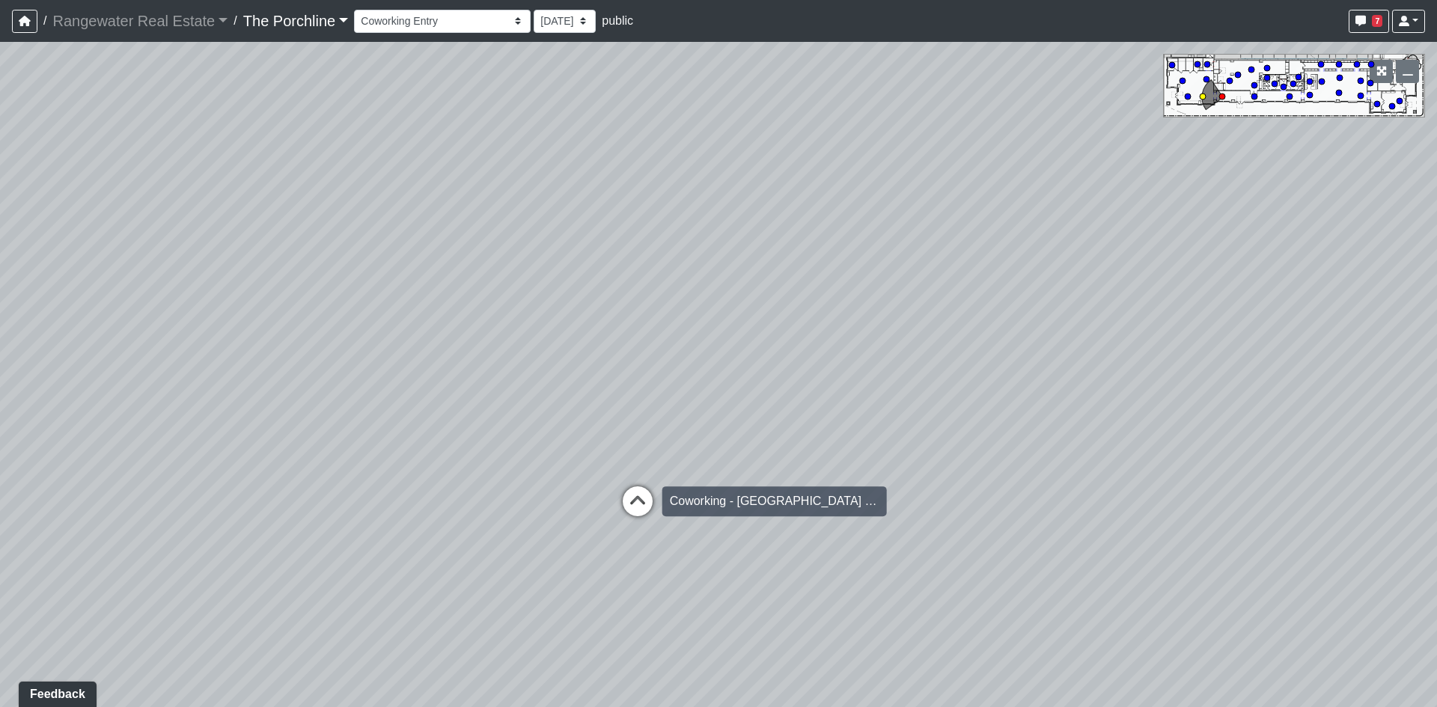
click at [638, 513] on icon at bounding box center [637, 508] width 45 height 45
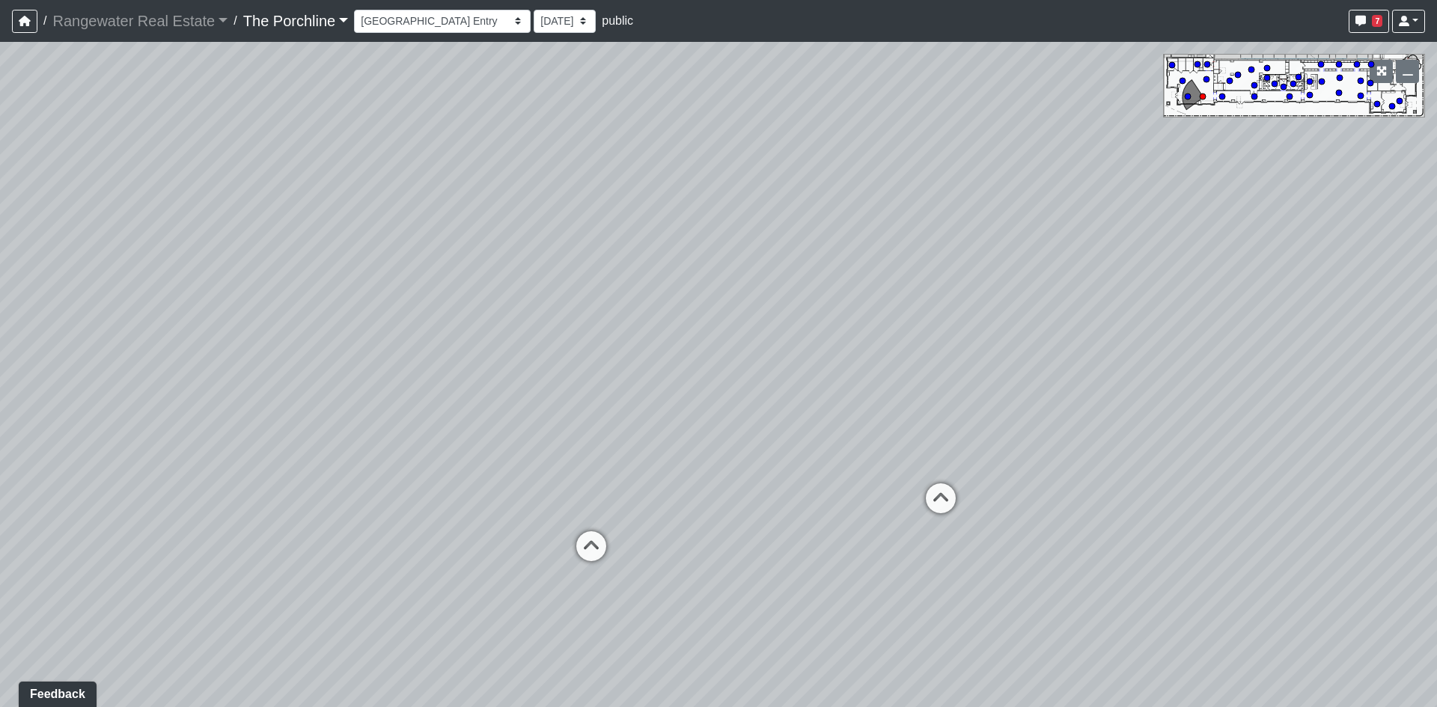
click at [638, 513] on div "Loading... Restrooms Hallway Loading... Clubroom - [GEOGRAPHIC_DATA] Entry Load…" at bounding box center [718, 374] width 1437 height 665
click at [929, 509] on icon at bounding box center [940, 505] width 45 height 45
click at [929, 509] on div "Loading... Restrooms Hallway Loading... Clubroom - [GEOGRAPHIC_DATA] Entry Load…" at bounding box center [718, 374] width 1437 height 665
drag, startPoint x: 745, startPoint y: 488, endPoint x: 374, endPoint y: 507, distance: 371.7
click at [374, 507] on div "Loading... Restrooms Hallway Loading... Clubroom - [GEOGRAPHIC_DATA] Entry Load…" at bounding box center [718, 374] width 1437 height 665
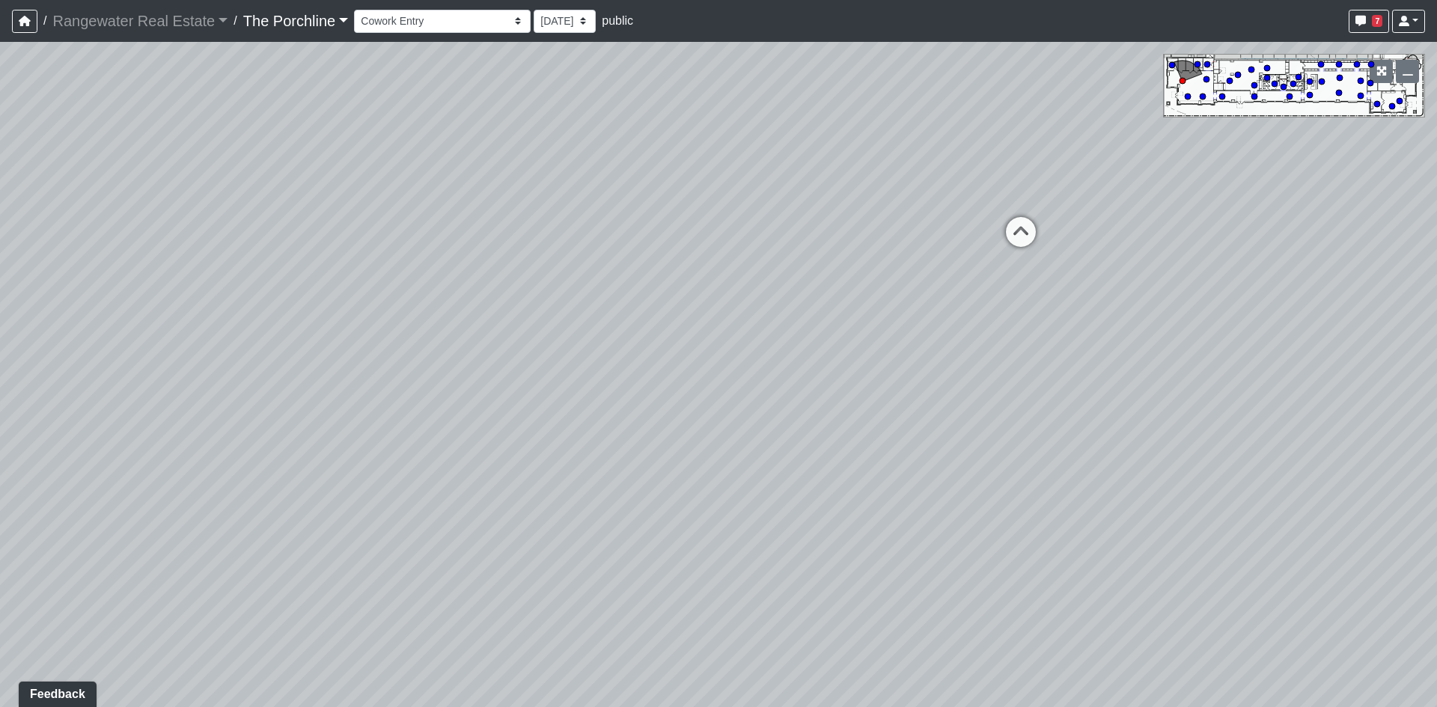
drag, startPoint x: 998, startPoint y: 566, endPoint x: 105, endPoint y: 473, distance: 897.6
click at [105, 473] on div "Loading... Restrooms Hallway Loading... Clubroom - [GEOGRAPHIC_DATA] Entry Load…" at bounding box center [718, 374] width 1437 height 665
drag, startPoint x: 657, startPoint y: 393, endPoint x: 13, endPoint y: 374, distance: 643.8
click at [13, 374] on div "Loading... Restrooms Hallway Loading... Clubroom - [GEOGRAPHIC_DATA] Entry Load…" at bounding box center [718, 374] width 1437 height 665
drag, startPoint x: 1185, startPoint y: 450, endPoint x: 835, endPoint y: 479, distance: 350.6
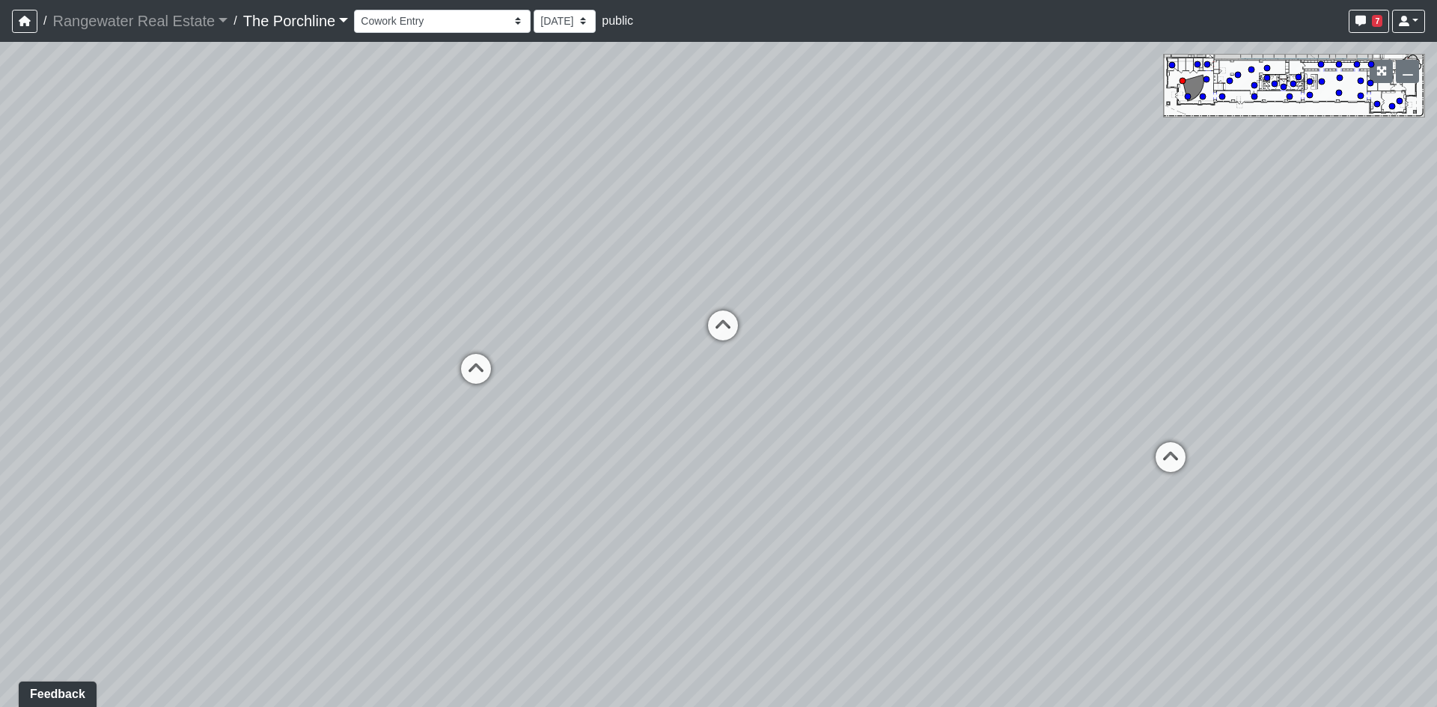
click at [835, 479] on div "Loading... Restrooms Hallway Loading... Clubroom - [GEOGRAPHIC_DATA] Entry Load…" at bounding box center [718, 374] width 1437 height 665
drag, startPoint x: 835, startPoint y: 479, endPoint x: 583, endPoint y: 479, distance: 252.2
click at [583, 479] on div "Loading... Restrooms Hallway Loading... Clubroom - [GEOGRAPHIC_DATA] Entry Load…" at bounding box center [718, 374] width 1437 height 665
click at [941, 412] on icon at bounding box center [952, 416] width 45 height 45
click at [941, 412] on div "Loading... Restrooms Hallway Loading... Clubroom - [GEOGRAPHIC_DATA] Entry Load…" at bounding box center [718, 374] width 1437 height 665
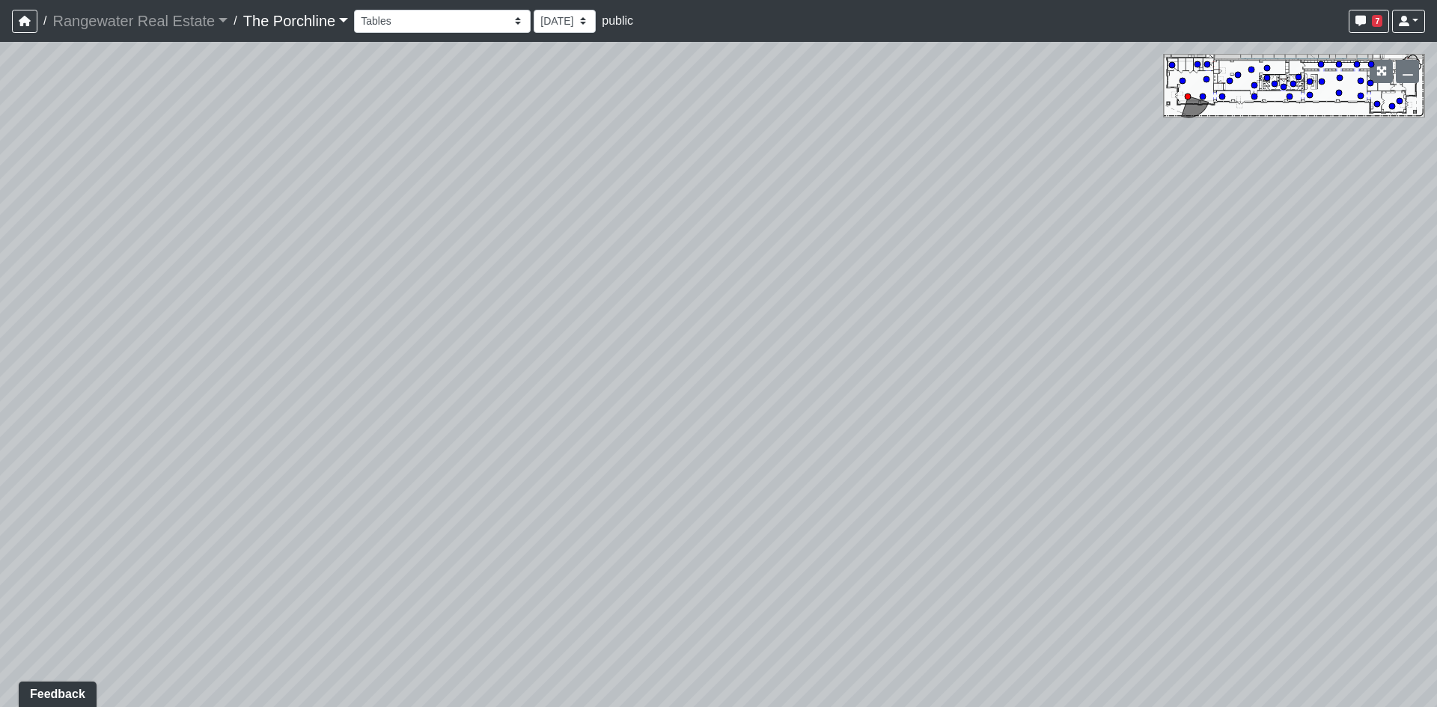
drag, startPoint x: 1076, startPoint y: 413, endPoint x: 602, endPoint y: 343, distance: 479.5
click at [602, 343] on div "Loading... Restrooms Hallway Loading... Clubroom - [GEOGRAPHIC_DATA] Entry Load…" at bounding box center [718, 374] width 1437 height 665
drag, startPoint x: 914, startPoint y: 293, endPoint x: 121, endPoint y: 272, distance: 793.5
click at [121, 272] on div "Loading... Restrooms Hallway Loading... Clubroom - [GEOGRAPHIC_DATA] Entry Load…" at bounding box center [718, 374] width 1437 height 665
click at [977, 248] on icon at bounding box center [977, 242] width 45 height 45
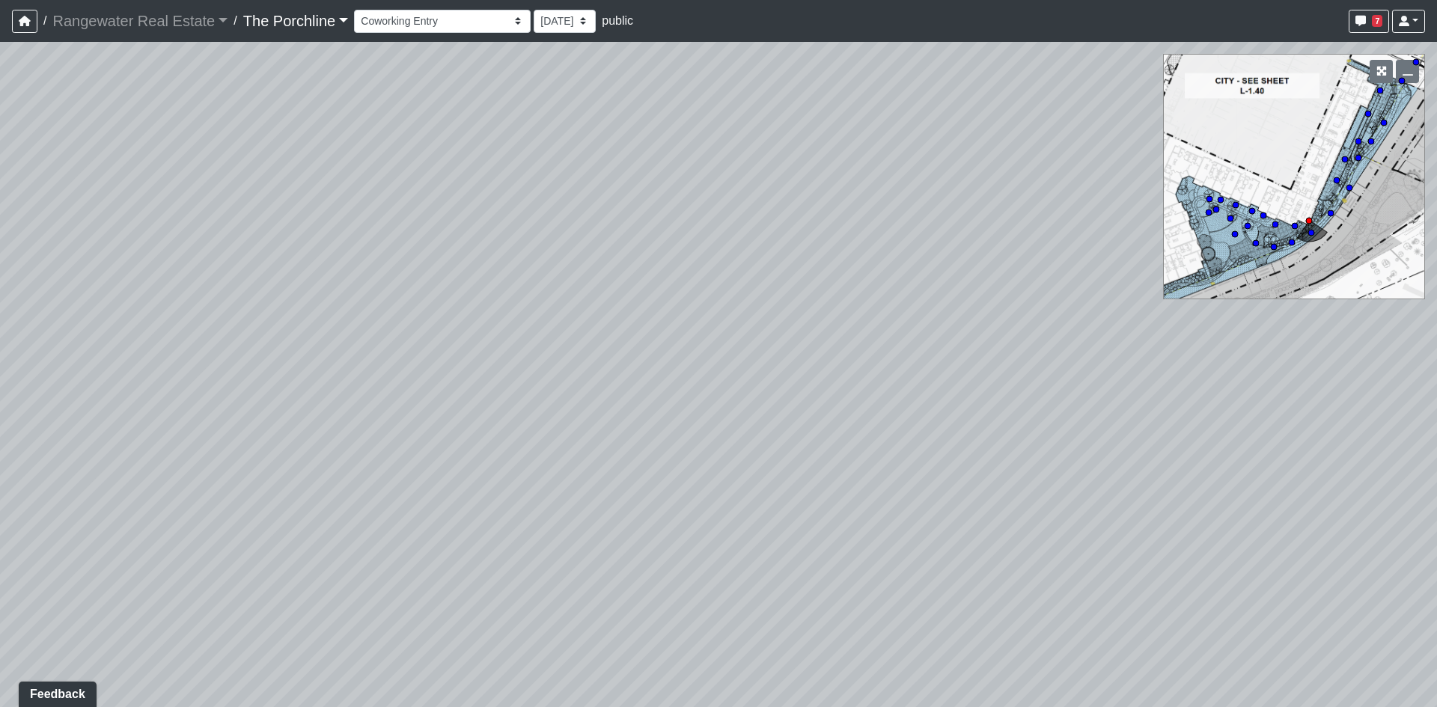
drag, startPoint x: 1125, startPoint y: 362, endPoint x: 486, endPoint y: 384, distance: 639.4
click at [486, 384] on div "Loading... Restrooms Hallway Loading... Clubroom - [GEOGRAPHIC_DATA] Entry Load…" at bounding box center [718, 374] width 1437 height 665
click at [909, 323] on icon at bounding box center [919, 328] width 45 height 45
drag, startPoint x: 1021, startPoint y: 267, endPoint x: 617, endPoint y: 333, distance: 409.4
click at [617, 333] on div "Loading... Restrooms Hallway Loading... Clubroom - [GEOGRAPHIC_DATA] Entry Load…" at bounding box center [718, 374] width 1437 height 665
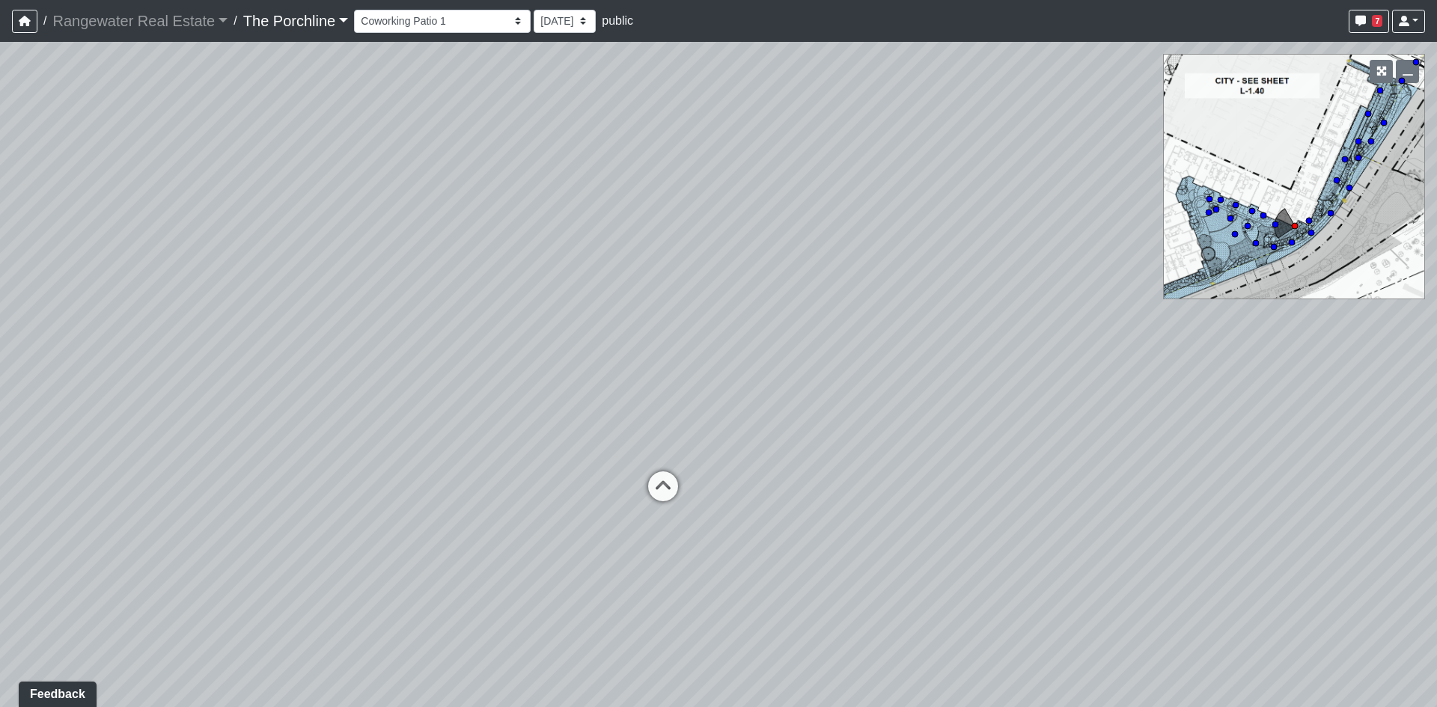
drag, startPoint x: 882, startPoint y: 314, endPoint x: 457, endPoint y: 411, distance: 435.9
click at [457, 411] on div "Loading... Restrooms Hallway Loading... Clubroom - [GEOGRAPHIC_DATA] Entry Load…" at bounding box center [718, 374] width 1437 height 665
click at [664, 504] on icon at bounding box center [663, 492] width 45 height 45
drag, startPoint x: 715, startPoint y: 307, endPoint x: 1079, endPoint y: 318, distance: 363.9
click at [1079, 318] on div "Loading... Restrooms Hallway Loading... Clubroom - [GEOGRAPHIC_DATA] Entry Load…" at bounding box center [718, 374] width 1437 height 665
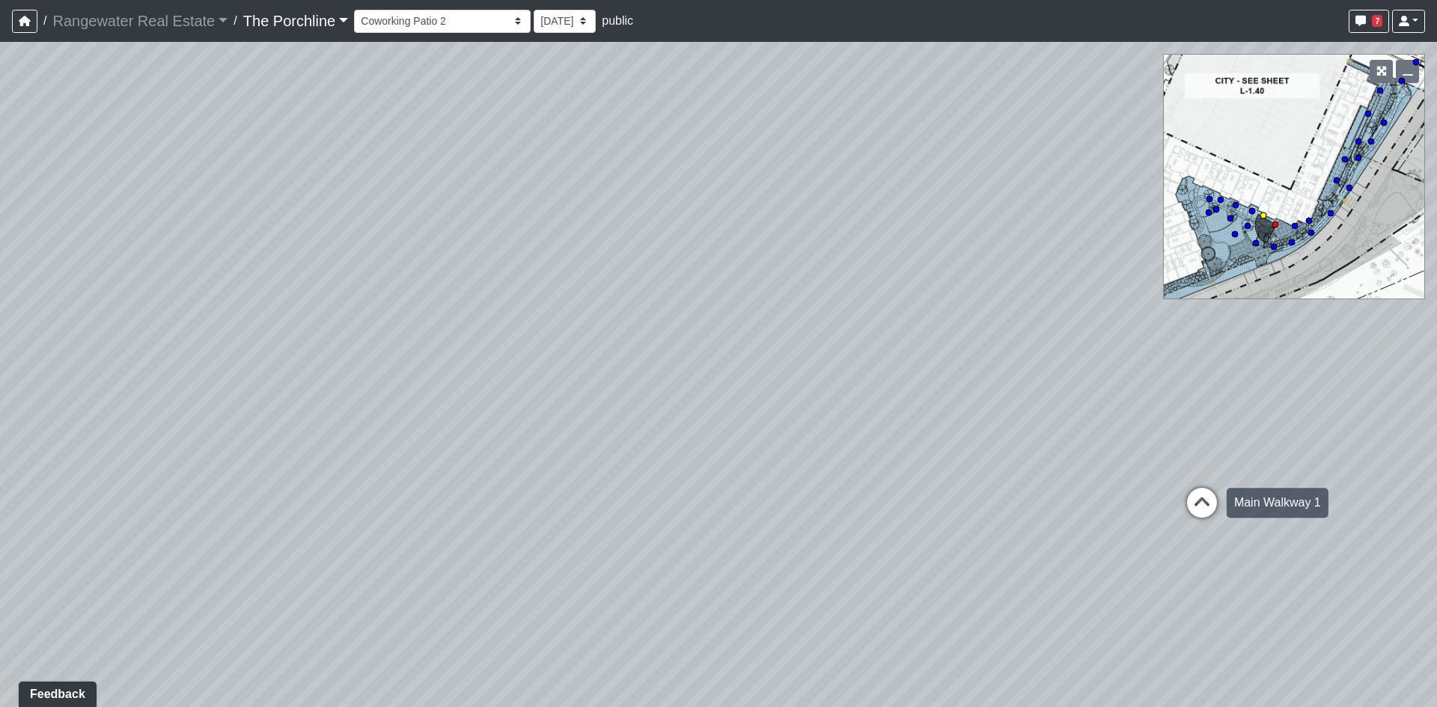
click at [1200, 486] on div "Loading... Main Walkway 1" at bounding box center [1201, 502] width 45 height 45
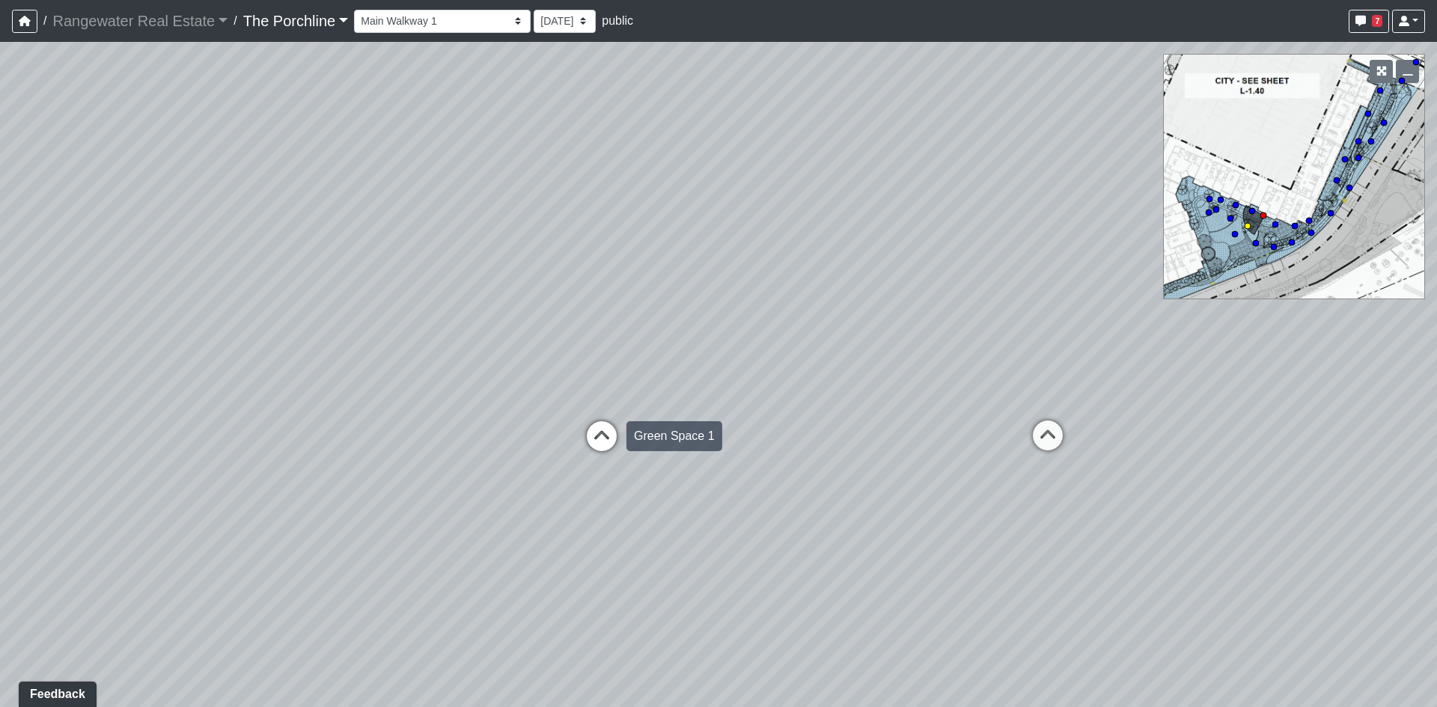
click at [595, 445] on icon at bounding box center [601, 443] width 45 height 45
select select "oqKaXbu3hRTmpi7NdqyaWB"
drag, startPoint x: 841, startPoint y: 430, endPoint x: 511, endPoint y: 391, distance: 332.4
click at [511, 391] on div "Loading... Restrooms Hallway Loading... Clubroom - [GEOGRAPHIC_DATA] Entry Load…" at bounding box center [718, 374] width 1437 height 665
drag, startPoint x: 825, startPoint y: 493, endPoint x: 686, endPoint y: 332, distance: 212.8
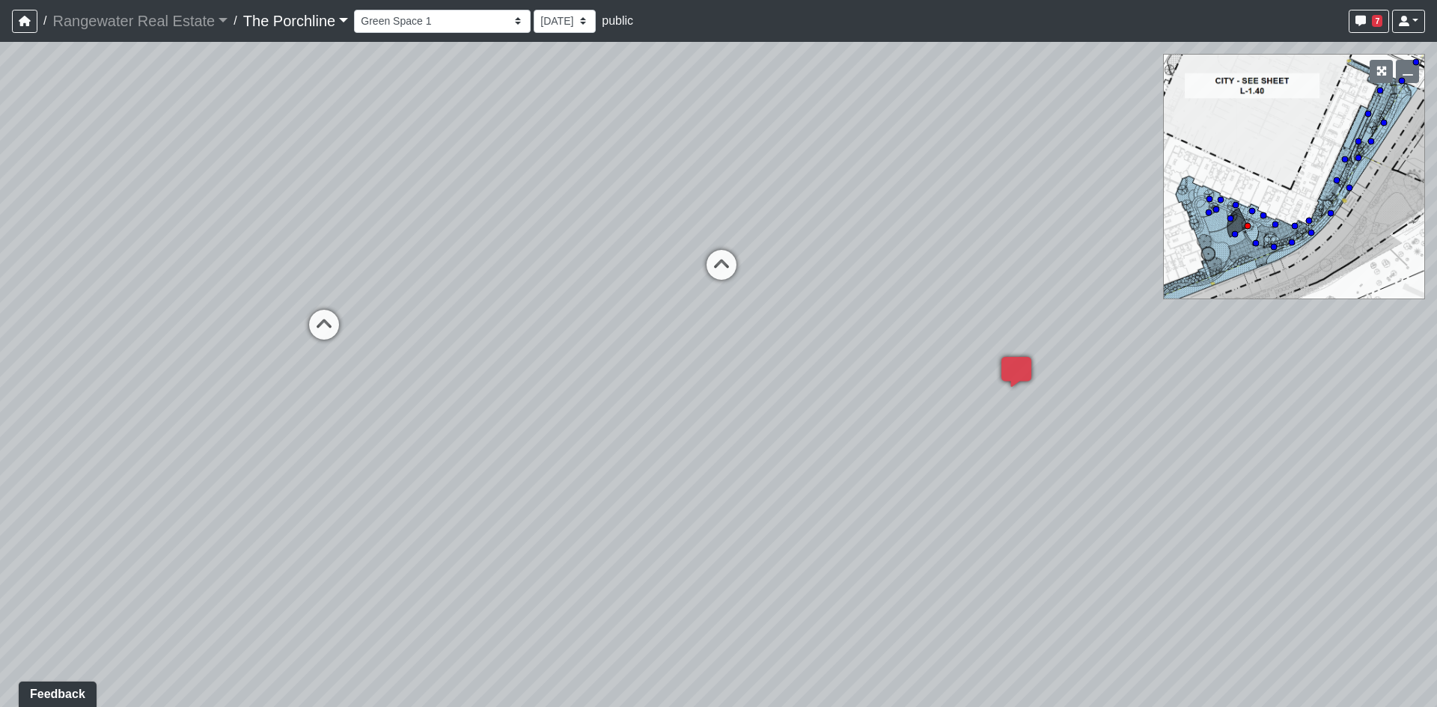
click at [686, 332] on div "Loading... Restrooms Hallway Loading... Clubroom - [GEOGRAPHIC_DATA] Entry Load…" at bounding box center [718, 374] width 1437 height 665
drag, startPoint x: 384, startPoint y: 448, endPoint x: 1029, endPoint y: 433, distance: 645.2
click at [1029, 433] on div "Loading... Restrooms Hallway Loading... Clubroom - [GEOGRAPHIC_DATA] Entry Load…" at bounding box center [718, 374] width 1437 height 665
drag, startPoint x: 446, startPoint y: 381, endPoint x: 806, endPoint y: 382, distance: 360.0
click at [806, 382] on div "Loading... Restrooms Hallway Loading... Clubroom - [GEOGRAPHIC_DATA] Entry Load…" at bounding box center [718, 374] width 1437 height 665
